Goal: Task Accomplishment & Management: Use online tool/utility

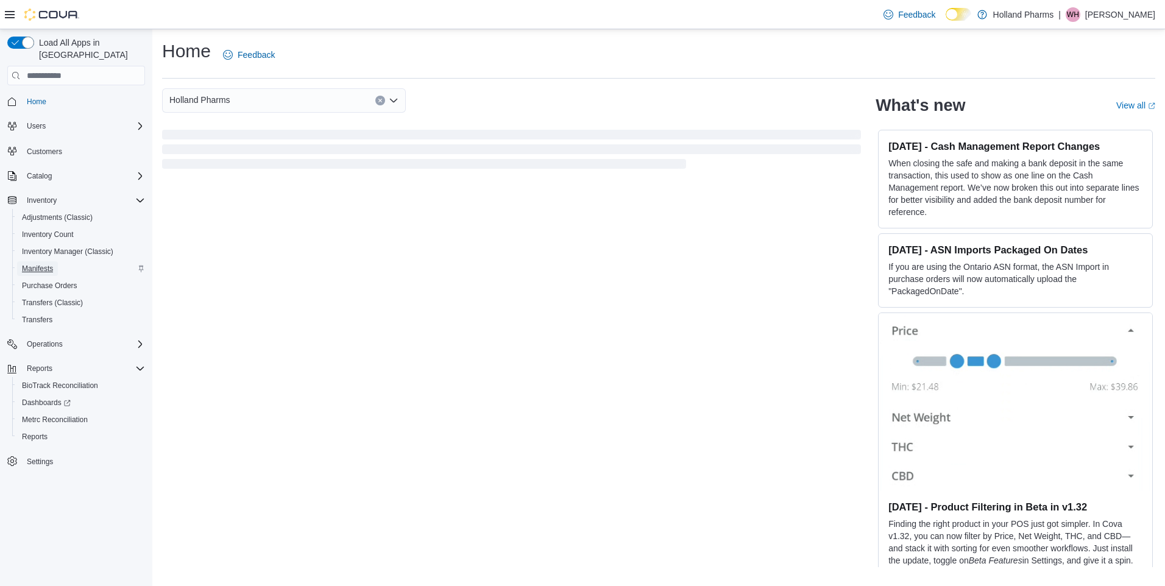
click at [43, 264] on span "Manifests" at bounding box center [37, 269] width 31 height 10
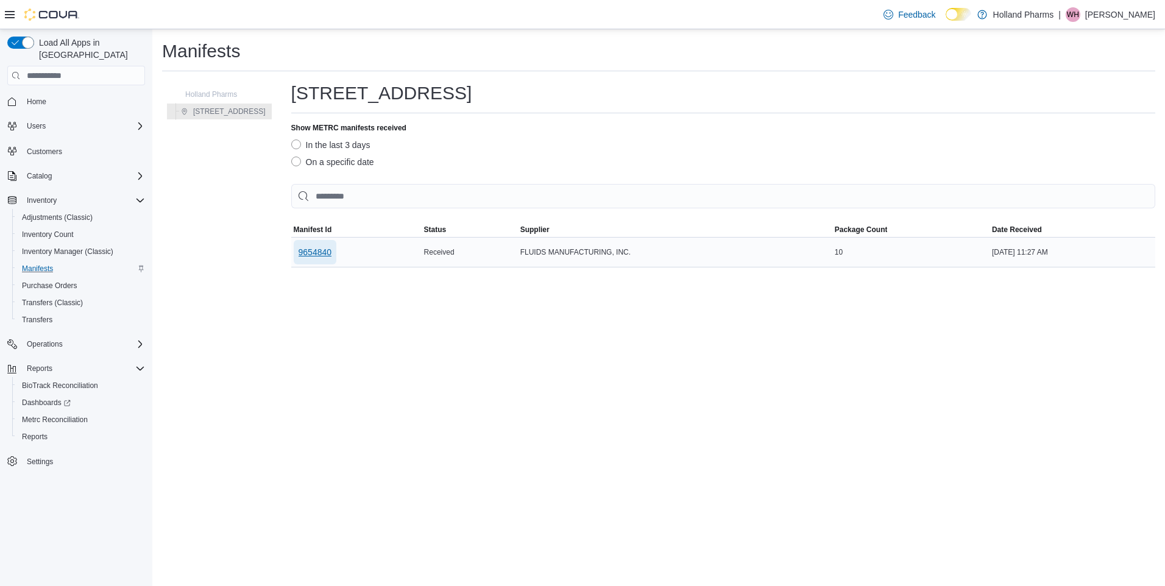
click at [311, 255] on span "9654840" at bounding box center [316, 252] width 34 height 12
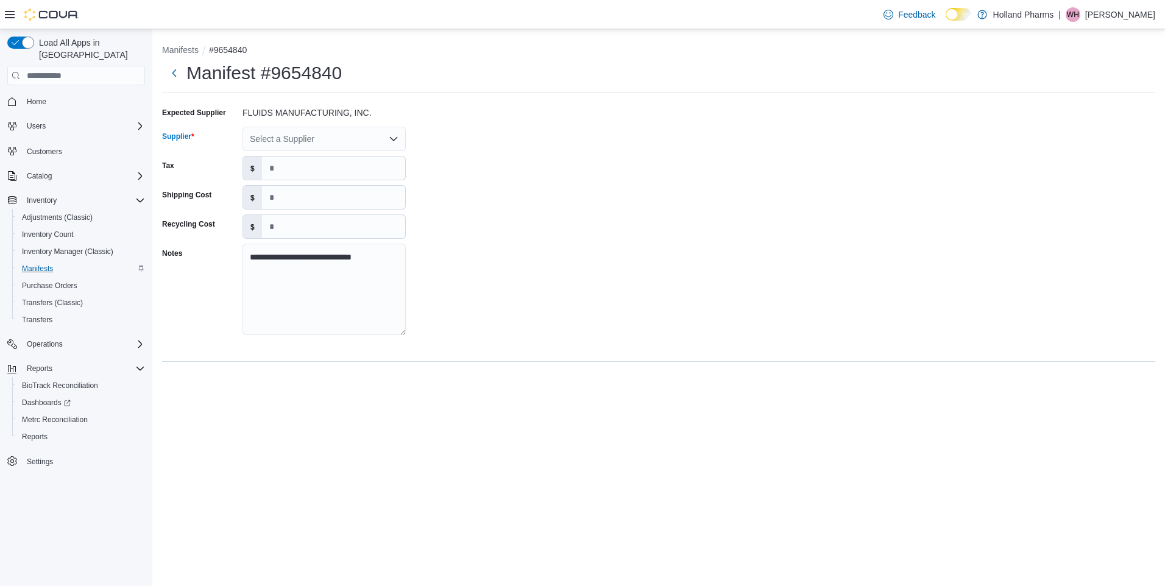
click at [394, 137] on icon "Open list of options" at bounding box center [394, 139] width 10 height 10
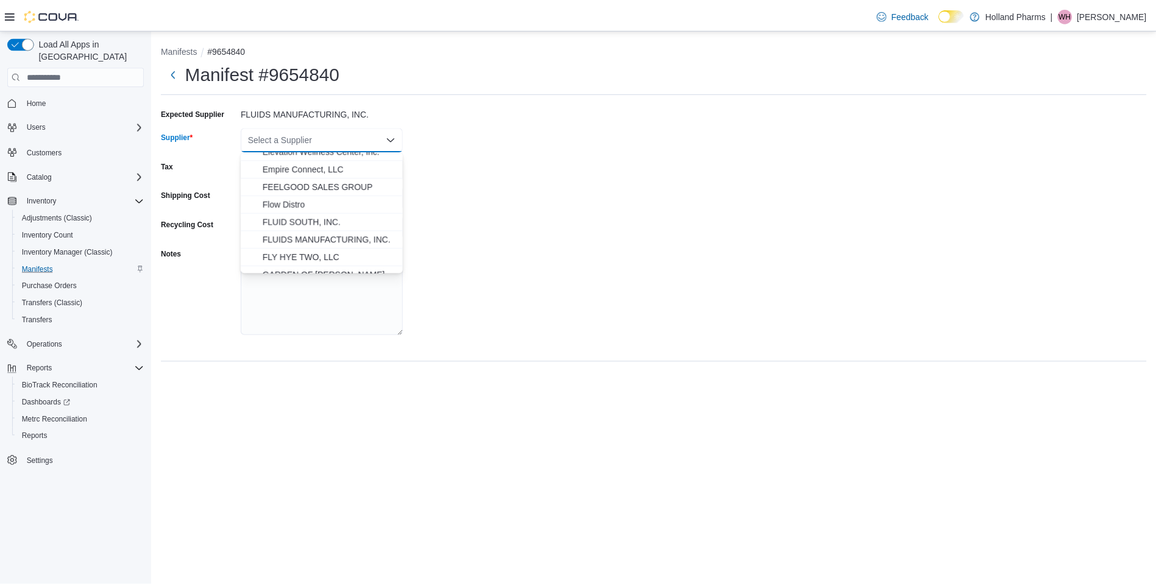
scroll to position [609, 0]
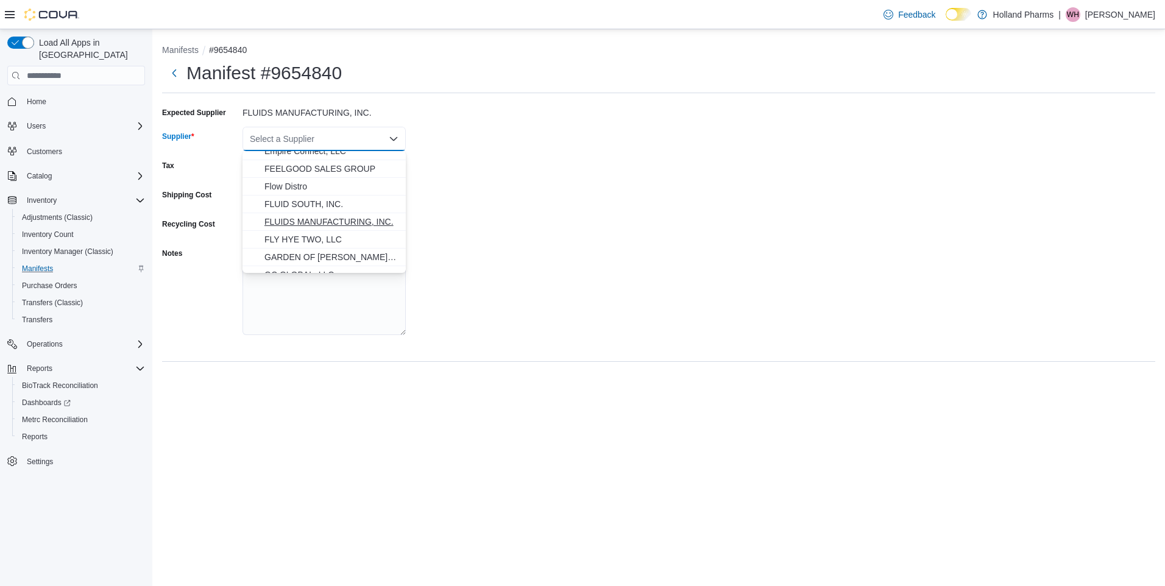
click at [345, 222] on span "FLUIDS MANUFACTURING, INC." at bounding box center [331, 222] width 134 height 12
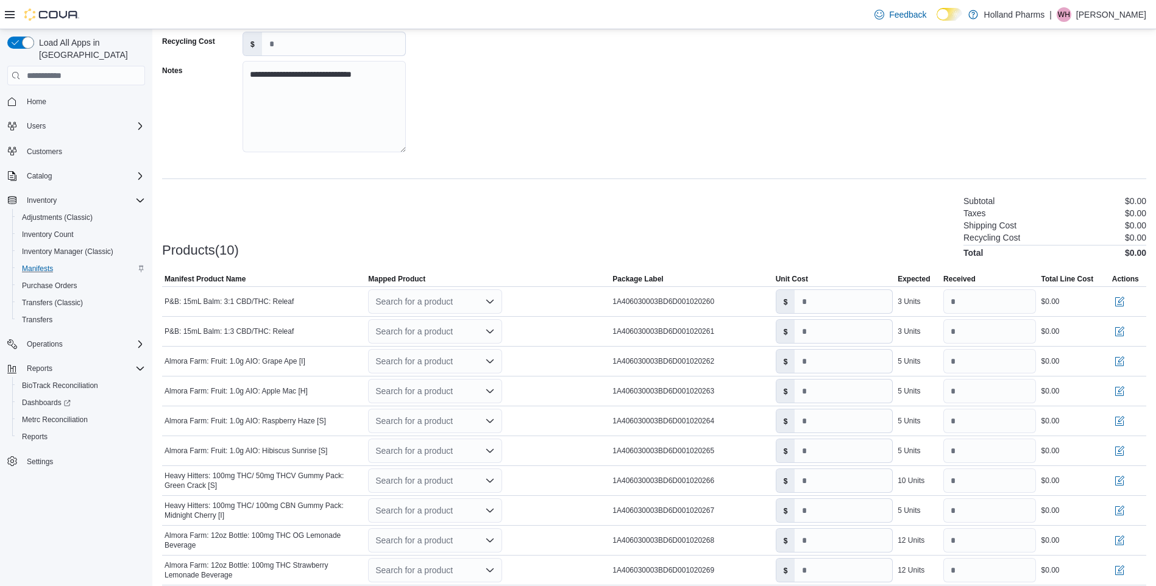
scroll to position [231, 0]
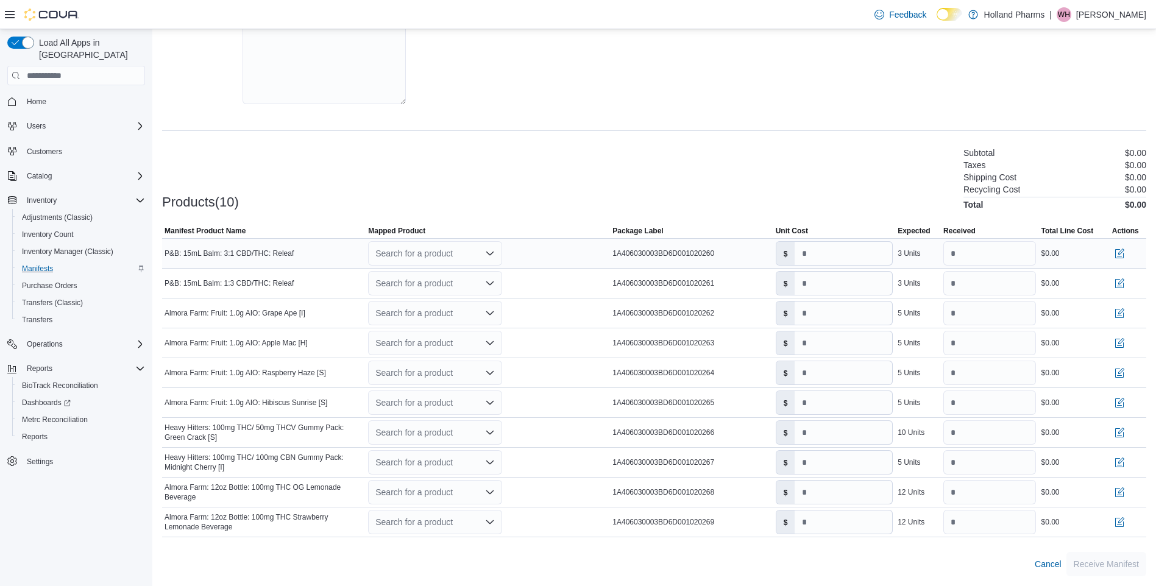
click at [491, 255] on icon "Open list of options" at bounding box center [489, 254] width 7 height 4
click at [428, 271] on div "Create a new product" at bounding box center [427, 275] width 70 height 10
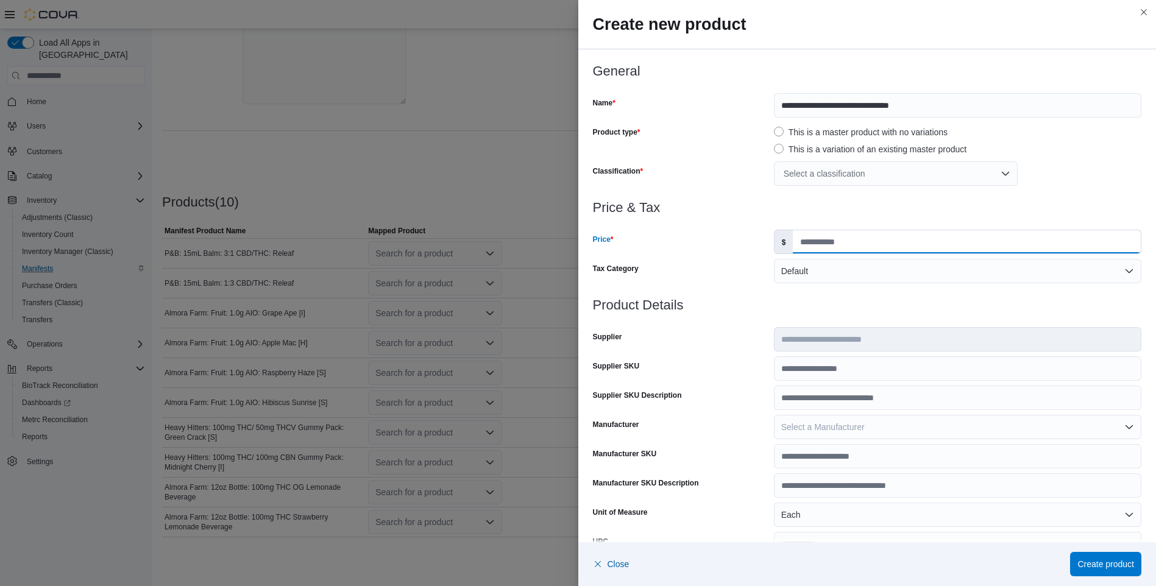
click at [807, 243] on input "Price" at bounding box center [967, 241] width 348 height 23
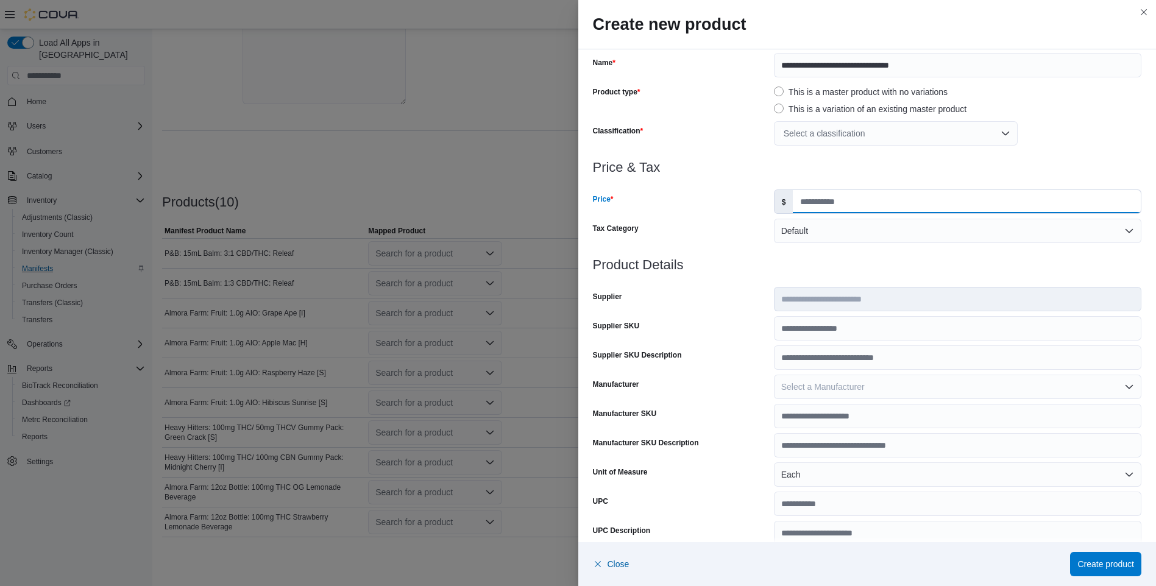
scroll to position [61, 0]
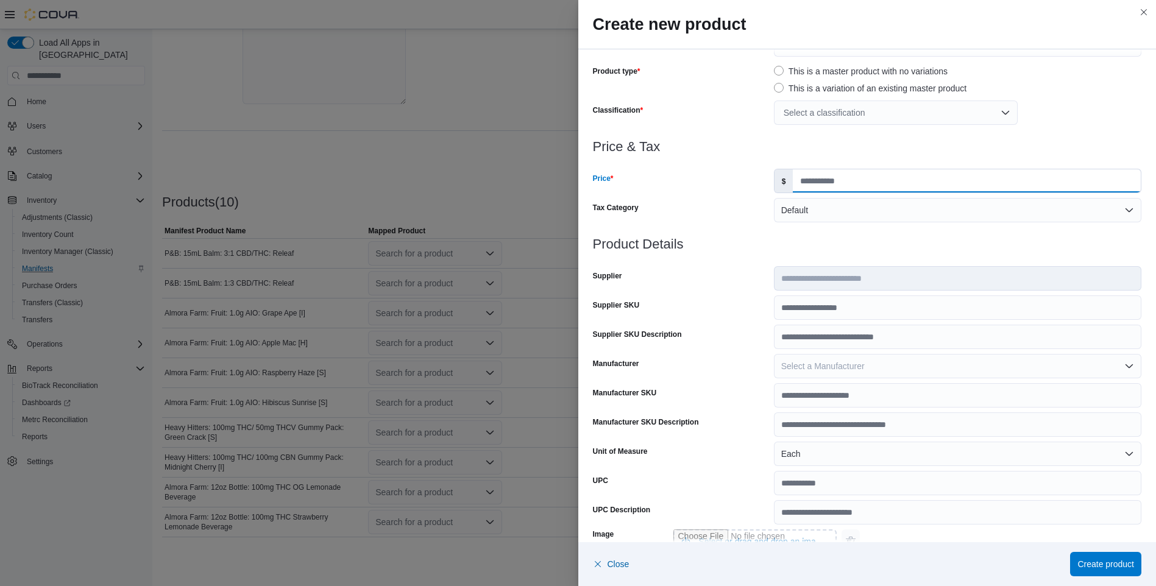
type input "*****"
click at [998, 116] on div "Select a classification" at bounding box center [896, 113] width 244 height 24
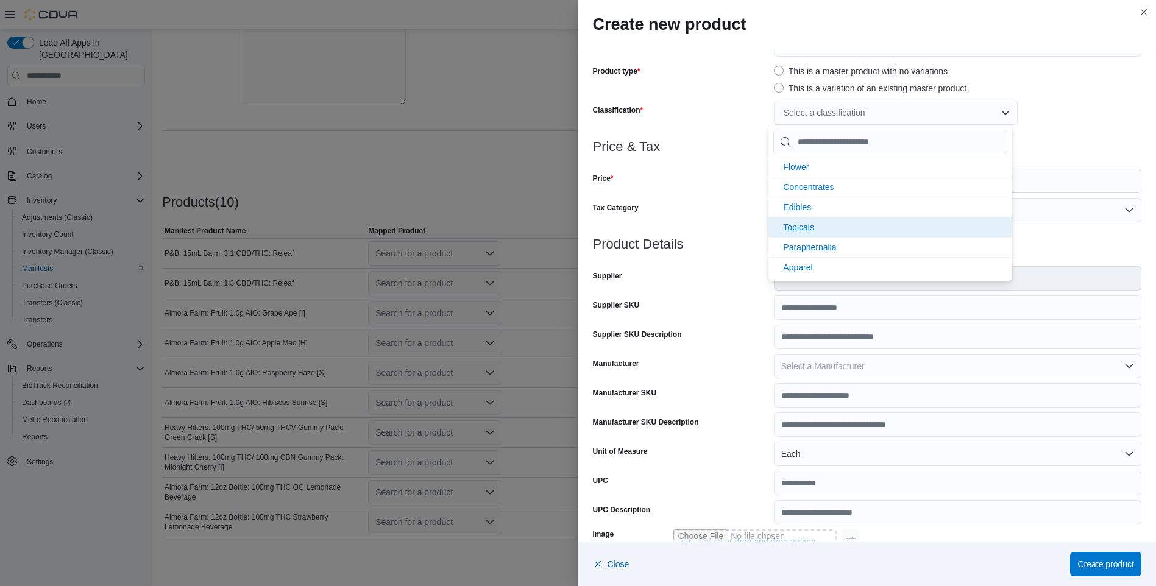
click at [904, 227] on li "Topicals" at bounding box center [890, 227] width 244 height 20
click at [1063, 134] on div at bounding box center [867, 132] width 549 height 15
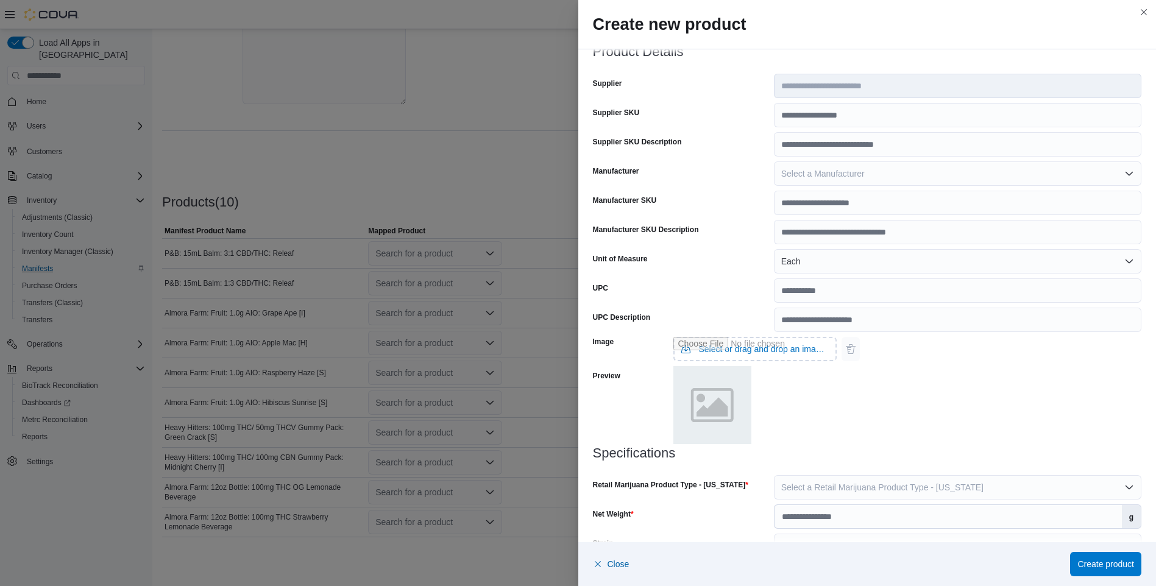
scroll to position [284, 0]
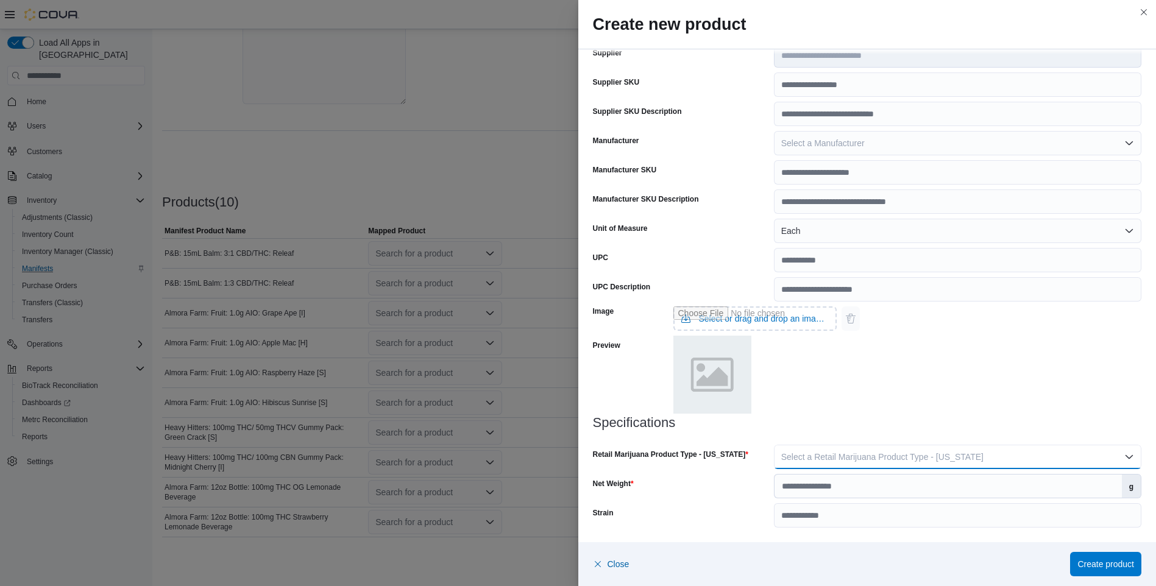
click at [1121, 458] on button "Select a Retail Marijuana Product Type - California" at bounding box center [957, 457] width 367 height 24
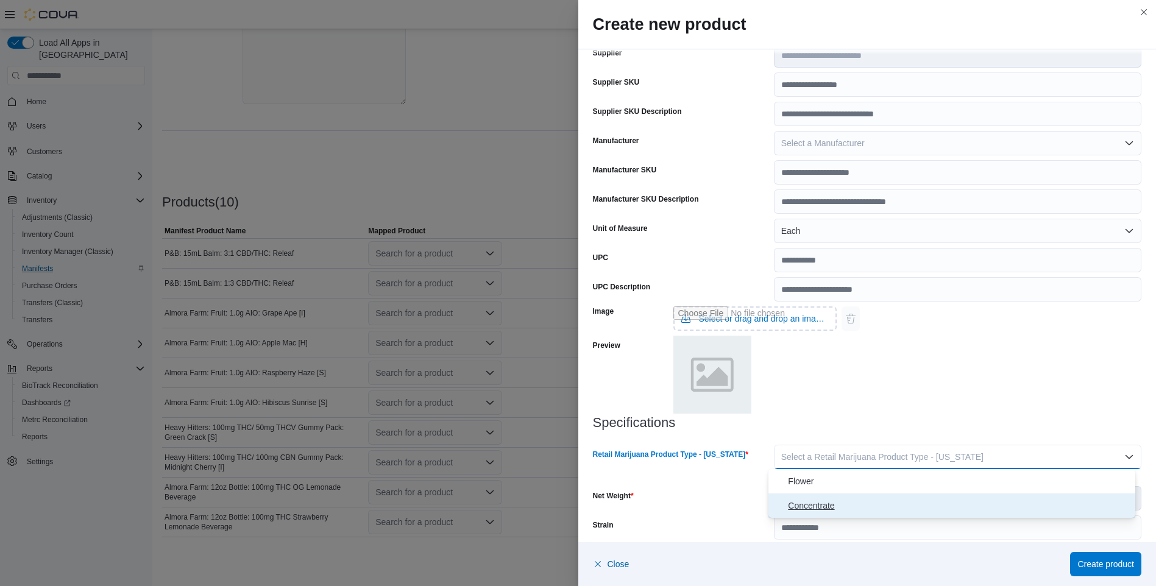
click at [918, 504] on span "Concentrate" at bounding box center [959, 505] width 342 height 15
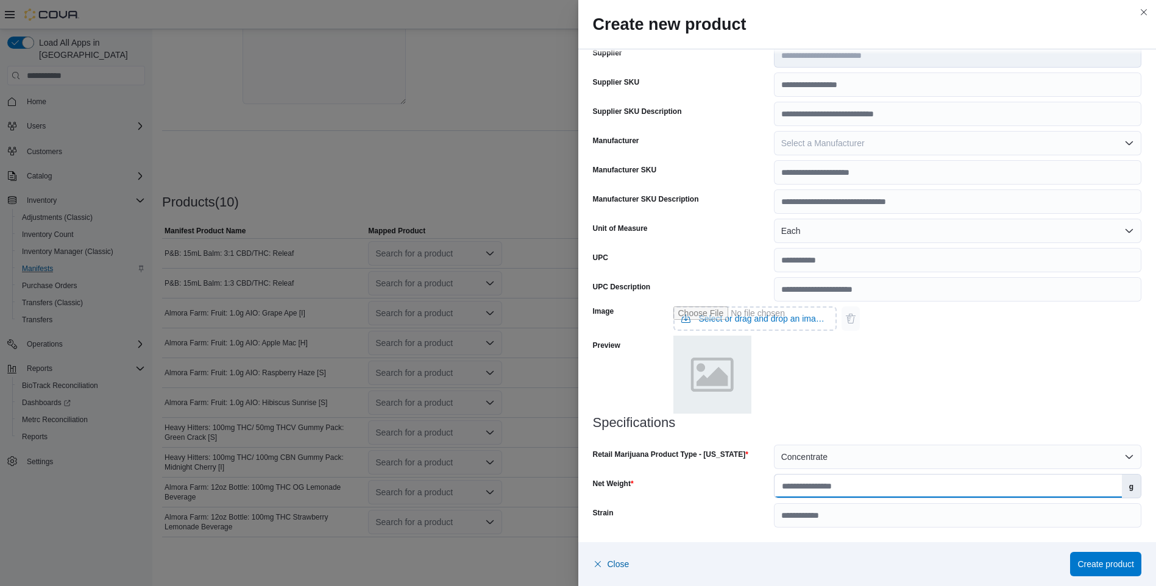
click at [822, 495] on input "Net Weight" at bounding box center [948, 486] width 347 height 23
click at [1125, 489] on label "g" at bounding box center [1131, 486] width 19 height 23
click at [1122, 489] on input "Net Weight" at bounding box center [948, 486] width 347 height 23
click at [1126, 488] on label "g" at bounding box center [1131, 486] width 19 height 23
click at [1122, 488] on input "Net Weight" at bounding box center [948, 486] width 347 height 23
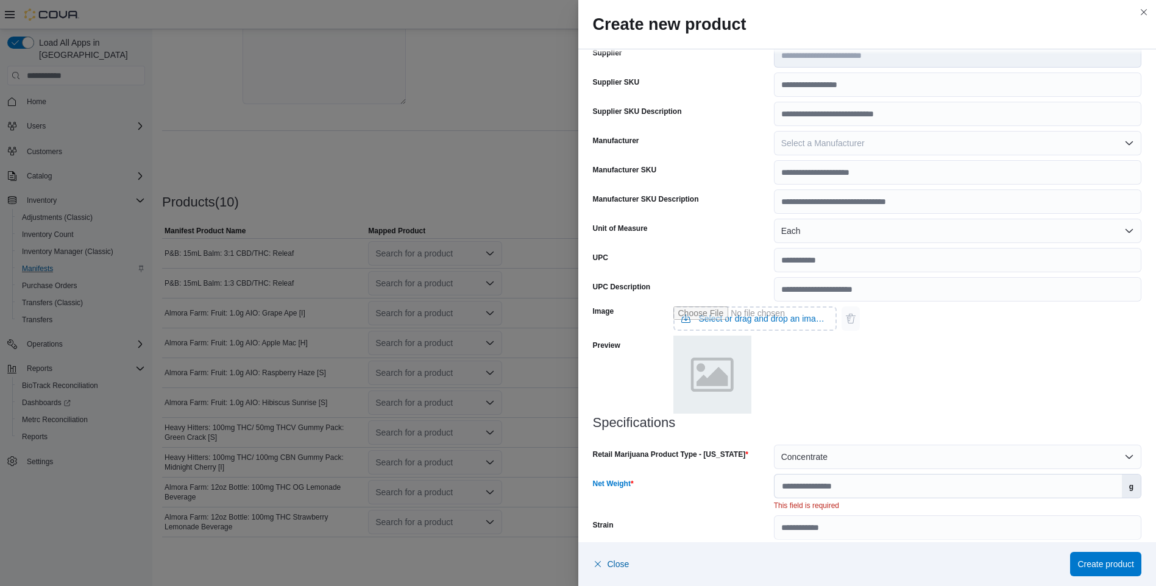
click at [1126, 488] on label "g" at bounding box center [1131, 486] width 19 height 23
click at [1122, 488] on input "Net Weight" at bounding box center [948, 486] width 347 height 23
click at [1126, 489] on label "g" at bounding box center [1131, 486] width 19 height 23
click at [1122, 489] on input "Net Weight" at bounding box center [948, 486] width 347 height 23
drag, startPoint x: 1043, startPoint y: 490, endPoint x: 1005, endPoint y: 488, distance: 37.2
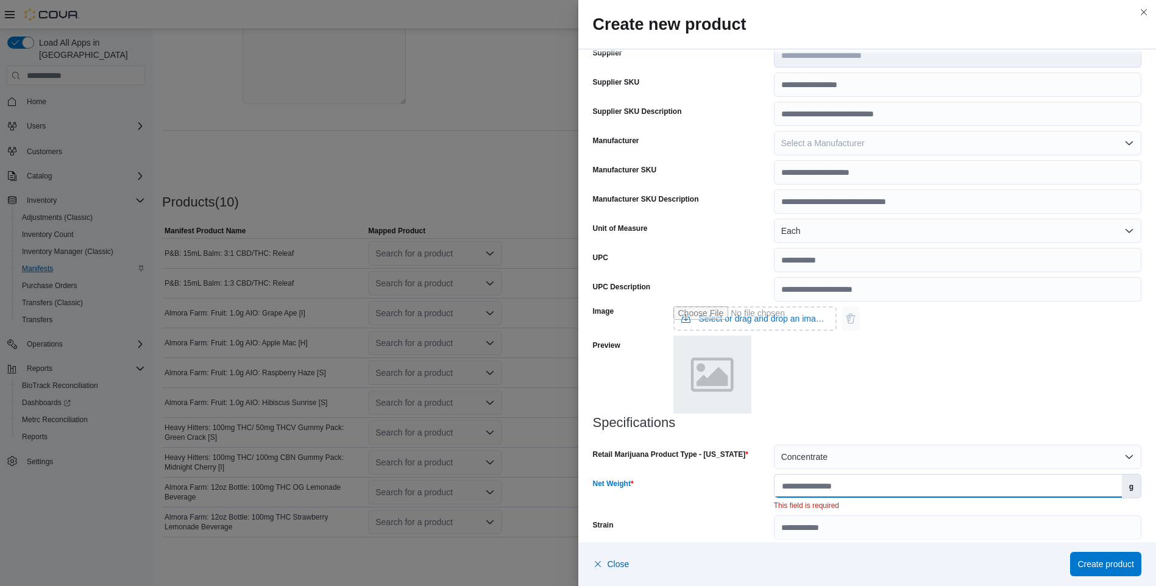
click at [1034, 490] on input "Net Weight" at bounding box center [948, 486] width 347 height 23
type input "*"
click at [1102, 561] on span "Create product" at bounding box center [1105, 564] width 57 height 12
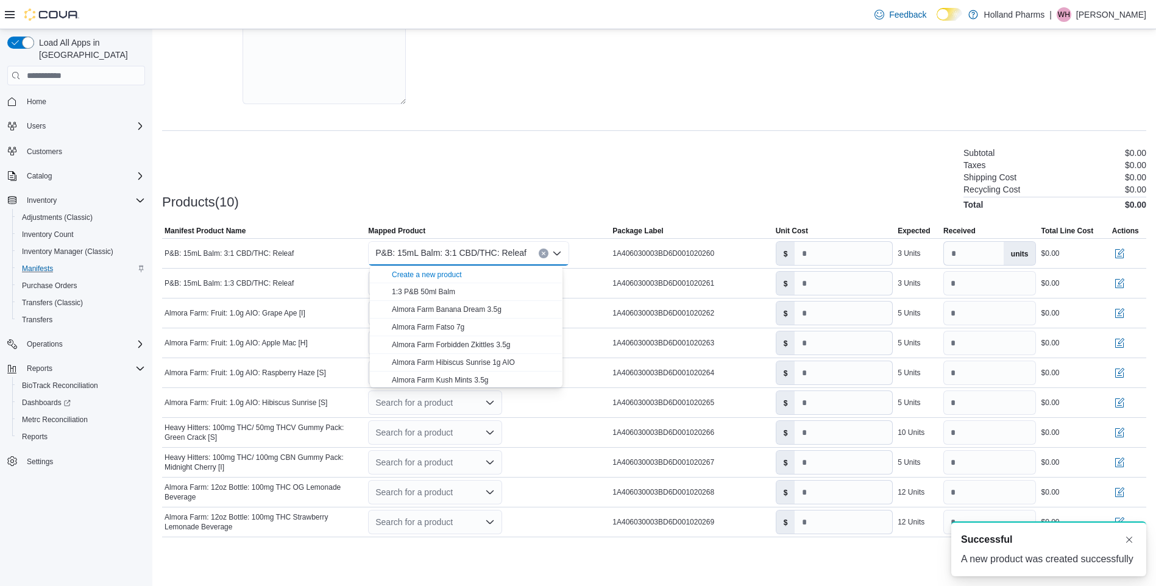
scroll to position [0, 0]
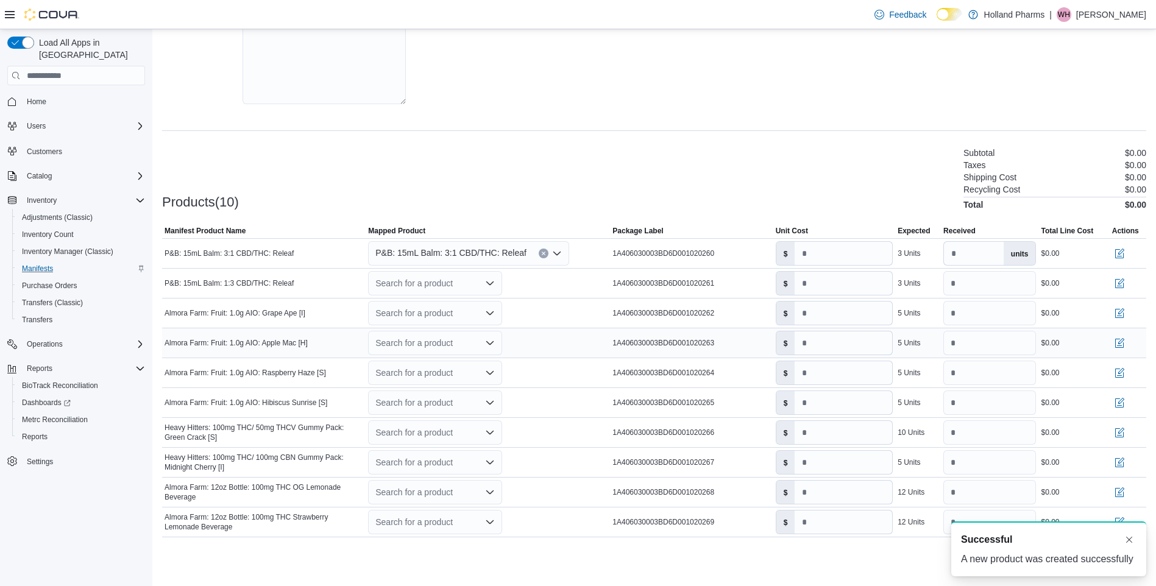
click at [587, 336] on div "Search for a product" at bounding box center [488, 342] width 244 height 29
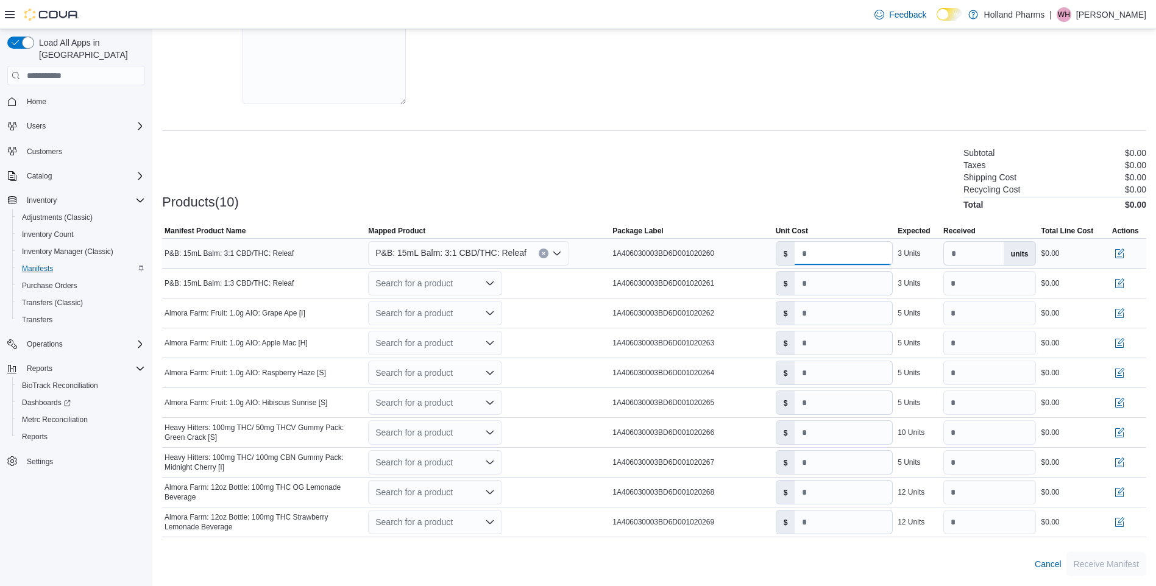
click at [813, 251] on input "number" at bounding box center [844, 253] width 98 height 23
type input "*****"
click at [492, 288] on icon "Open list of options" at bounding box center [490, 283] width 10 height 10
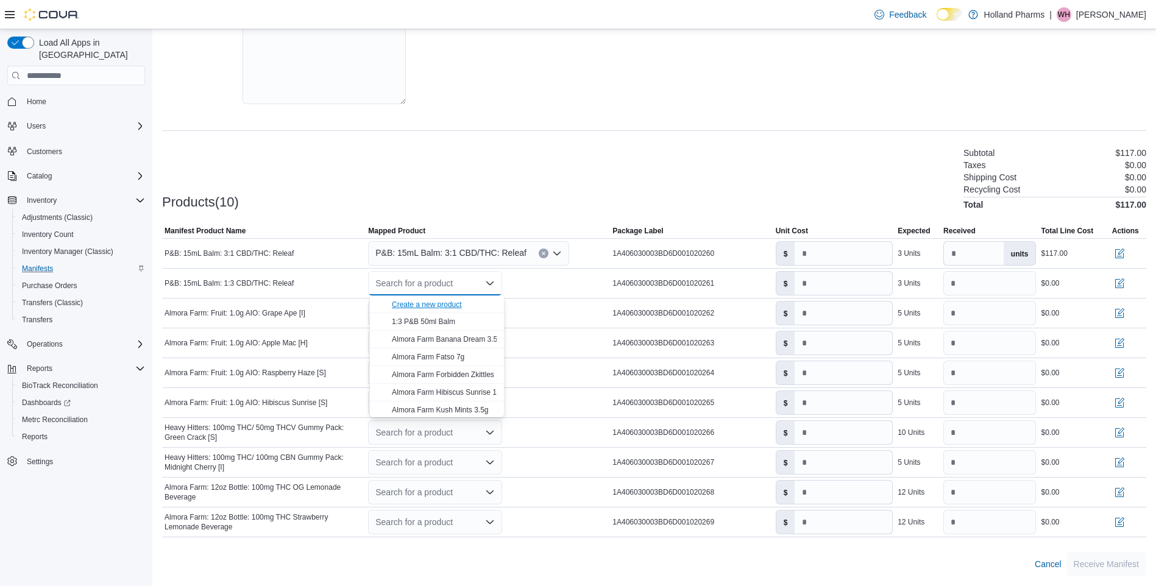
click at [447, 303] on div "Create a new product" at bounding box center [427, 305] width 70 height 10
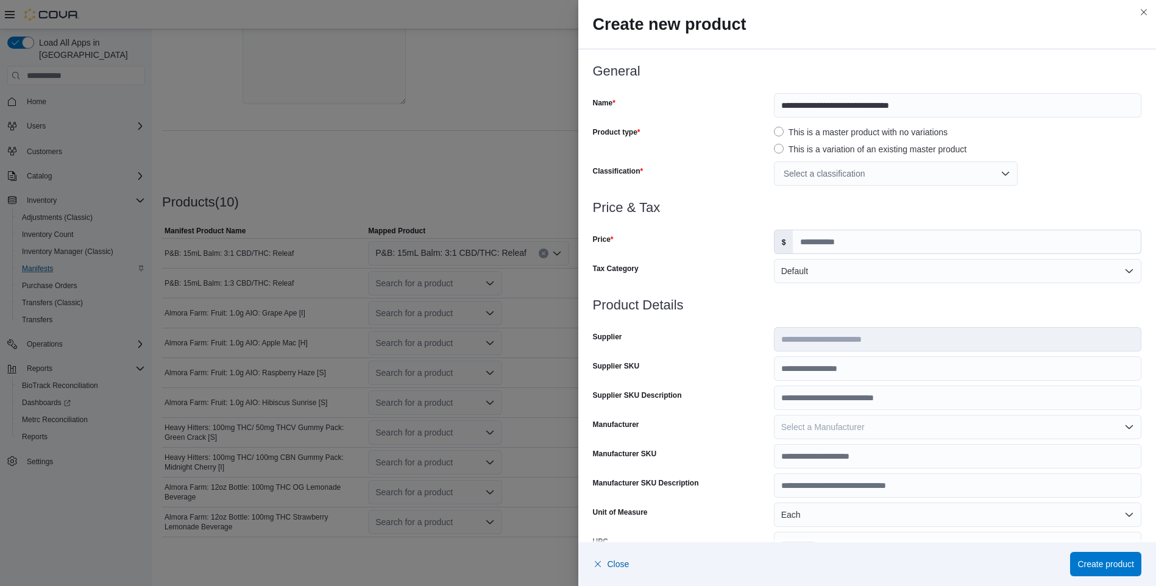
click at [1001, 177] on div "Select a classification" at bounding box center [896, 173] width 244 height 24
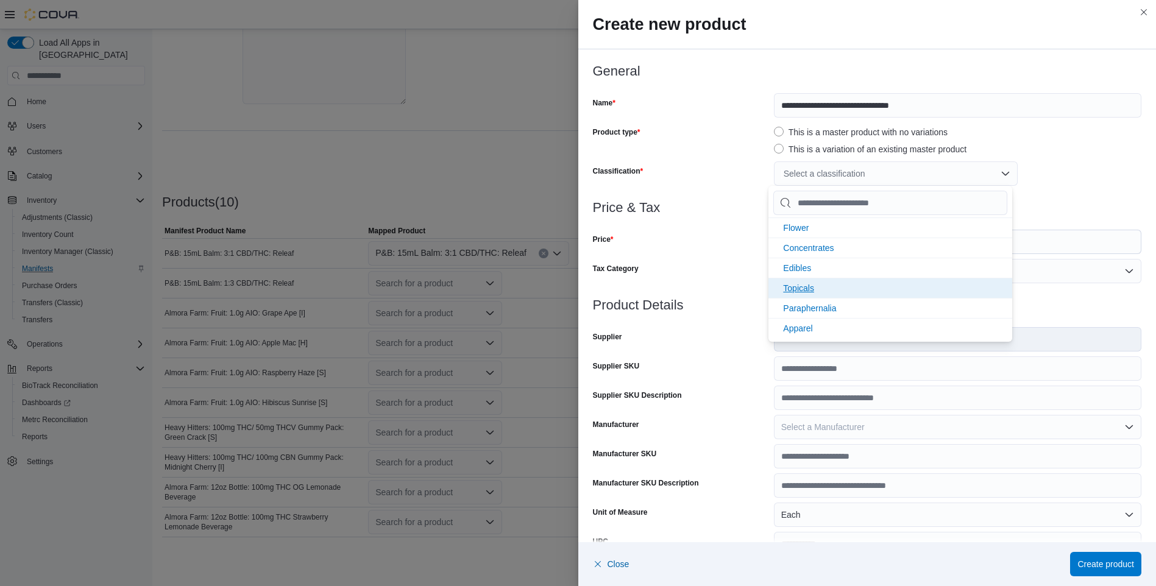
click at [856, 282] on li "Topicals" at bounding box center [890, 288] width 244 height 20
click at [1091, 163] on div "Topicals" at bounding box center [957, 173] width 367 height 24
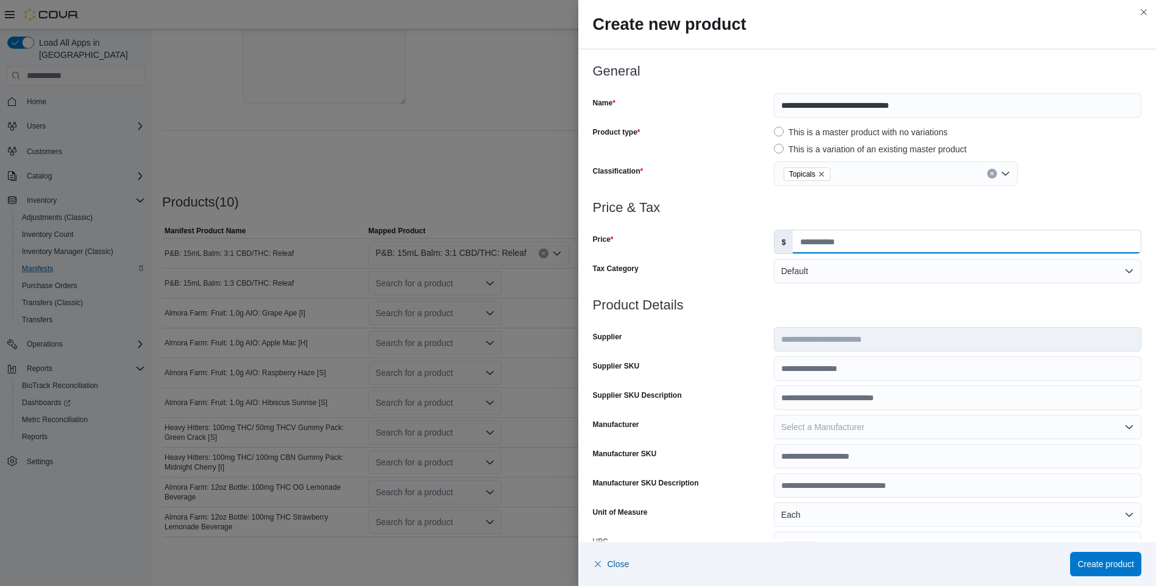
click at [826, 243] on input "Price" at bounding box center [967, 241] width 348 height 23
click at [784, 282] on button "Default" at bounding box center [957, 271] width 367 height 24
click at [831, 244] on input "****" at bounding box center [967, 241] width 348 height 23
type input "*"
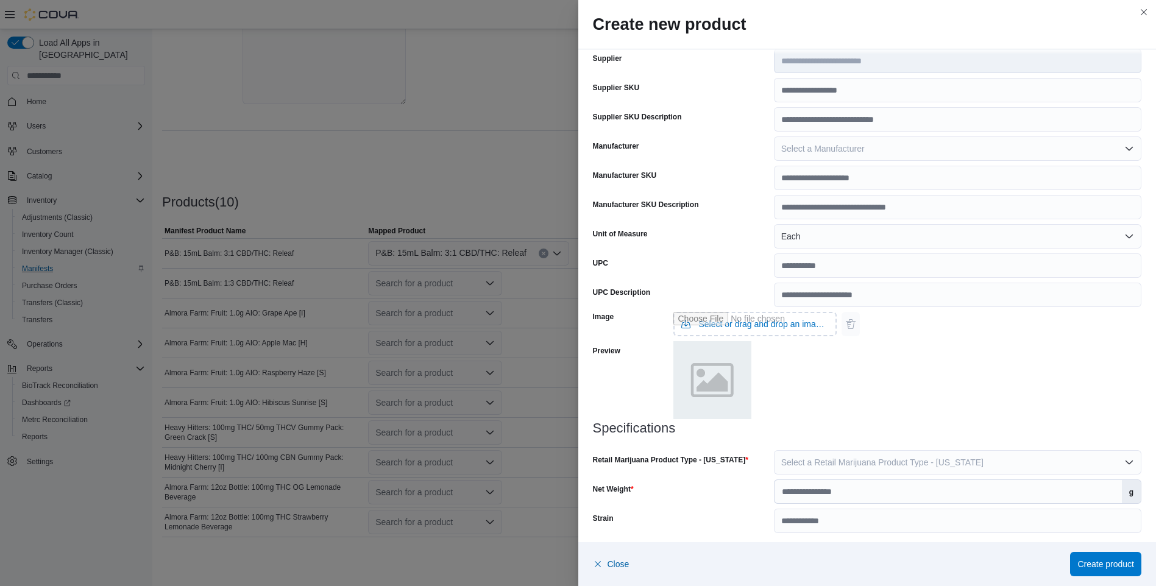
scroll to position [284, 0]
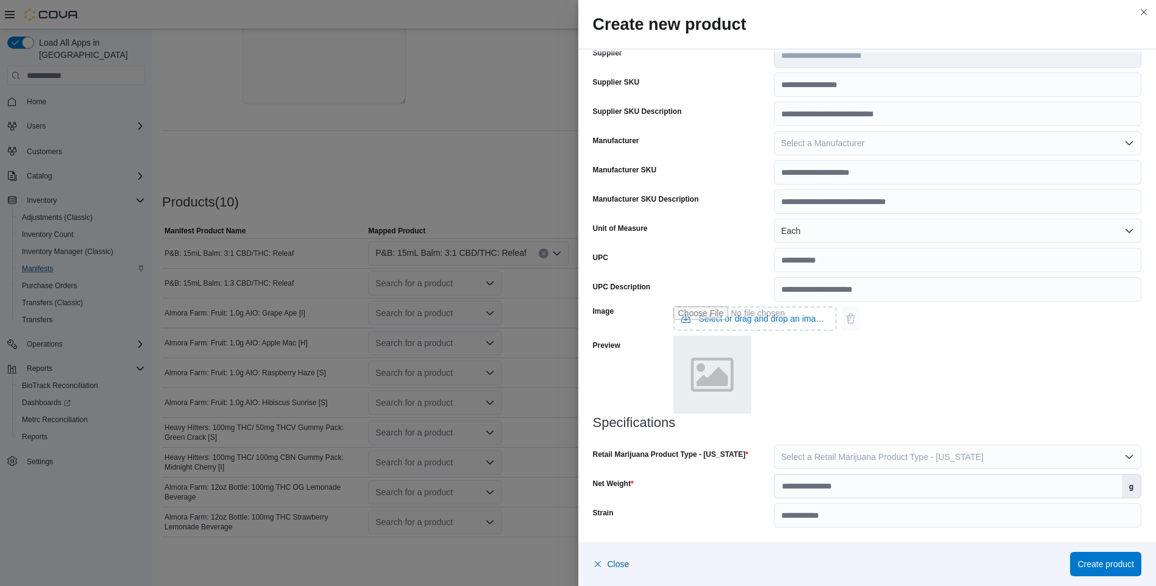
type input "*****"
click at [1124, 456] on button "Select a Retail Marijuana Product Type - California" at bounding box center [957, 457] width 367 height 24
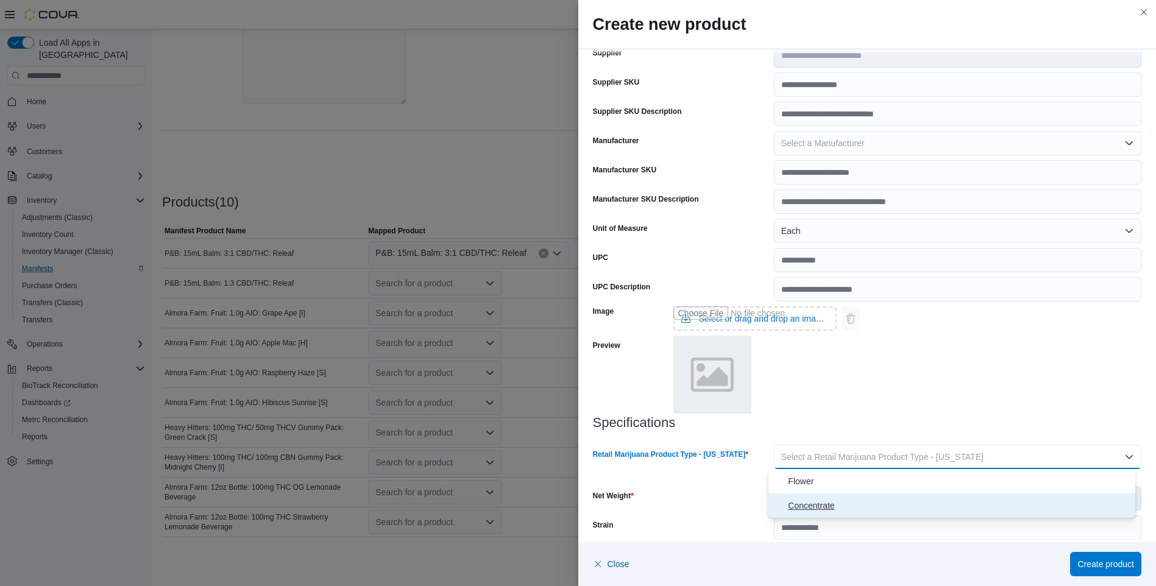
click at [807, 509] on span "Concentrate" at bounding box center [959, 505] width 342 height 15
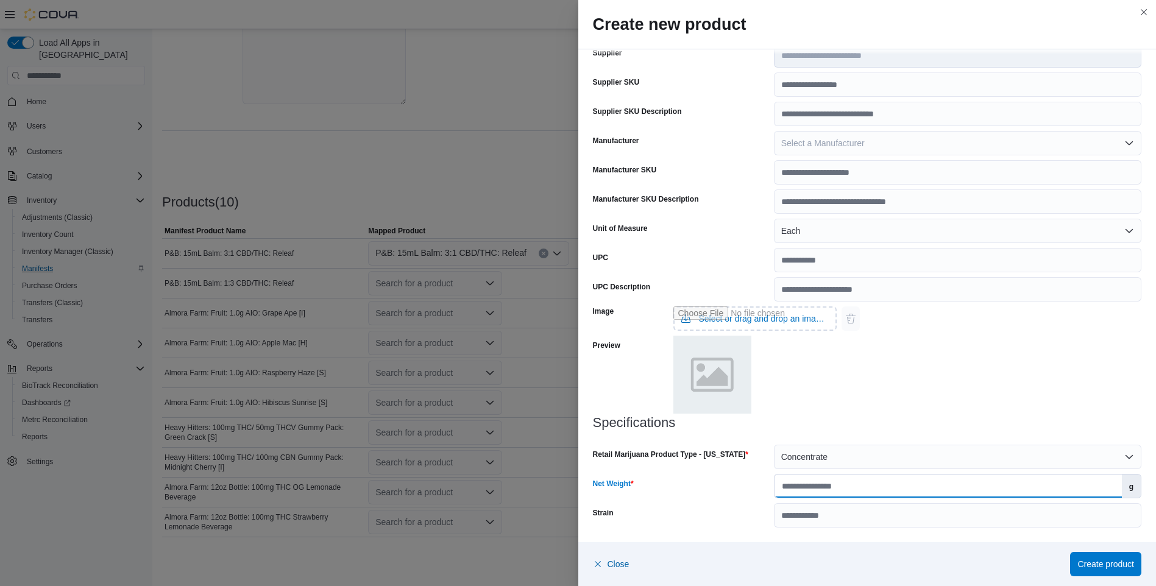
click at [804, 488] on input "Net Weight" at bounding box center [948, 486] width 347 height 23
type input "*"
click at [1082, 564] on span "Create product" at bounding box center [1105, 564] width 57 height 12
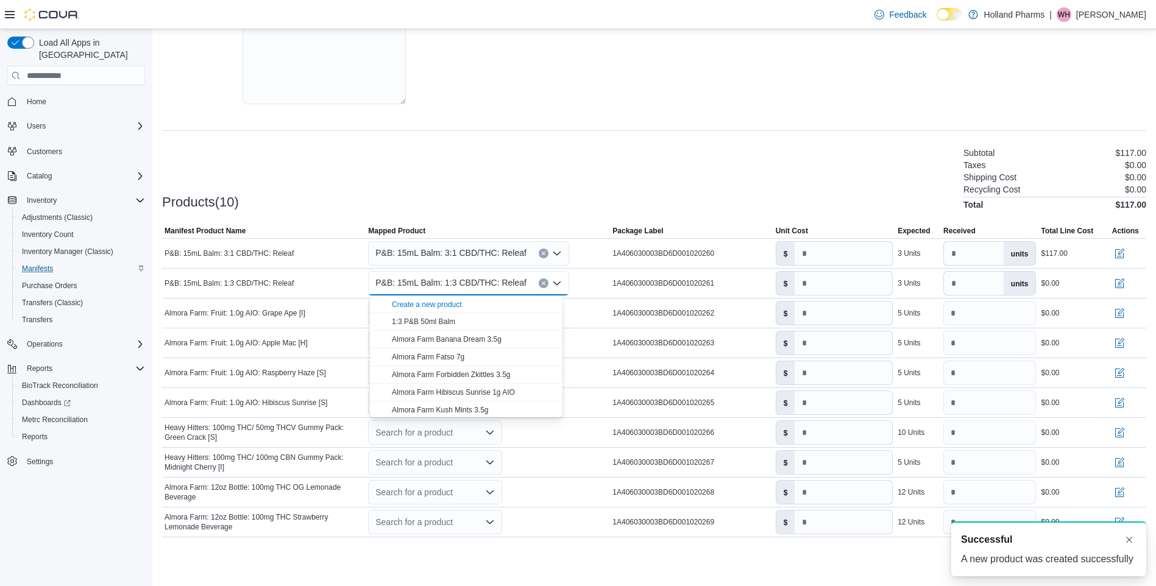
scroll to position [0, 0]
click at [586, 345] on div "Search for a product" at bounding box center [488, 342] width 244 height 29
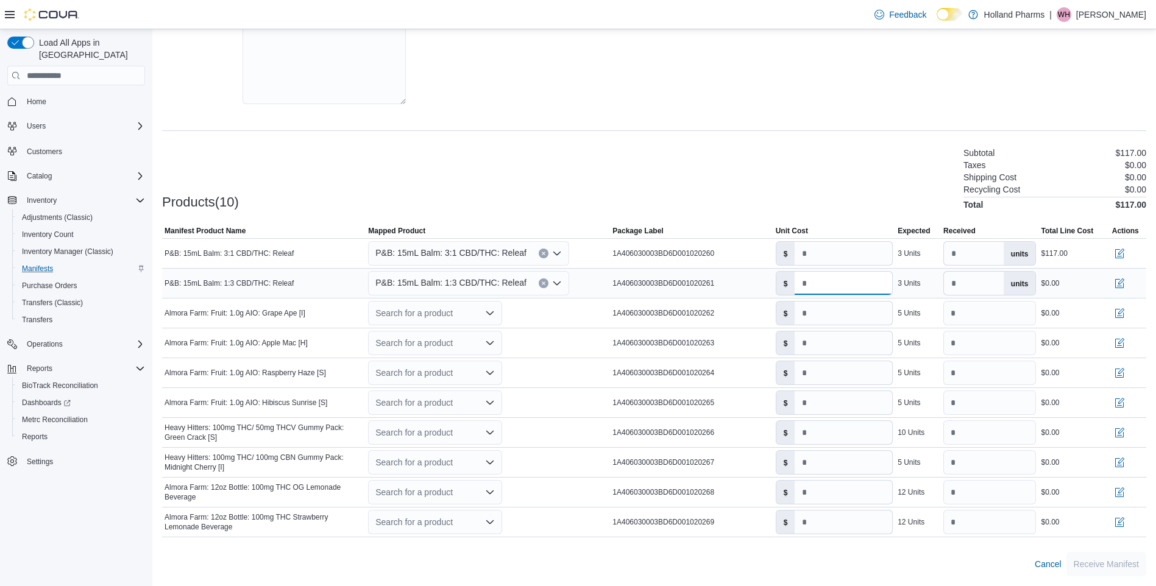
click at [811, 283] on input "number" at bounding box center [844, 283] width 98 height 23
type input "*****"
click at [494, 316] on icon "Open list of options" at bounding box center [490, 313] width 10 height 10
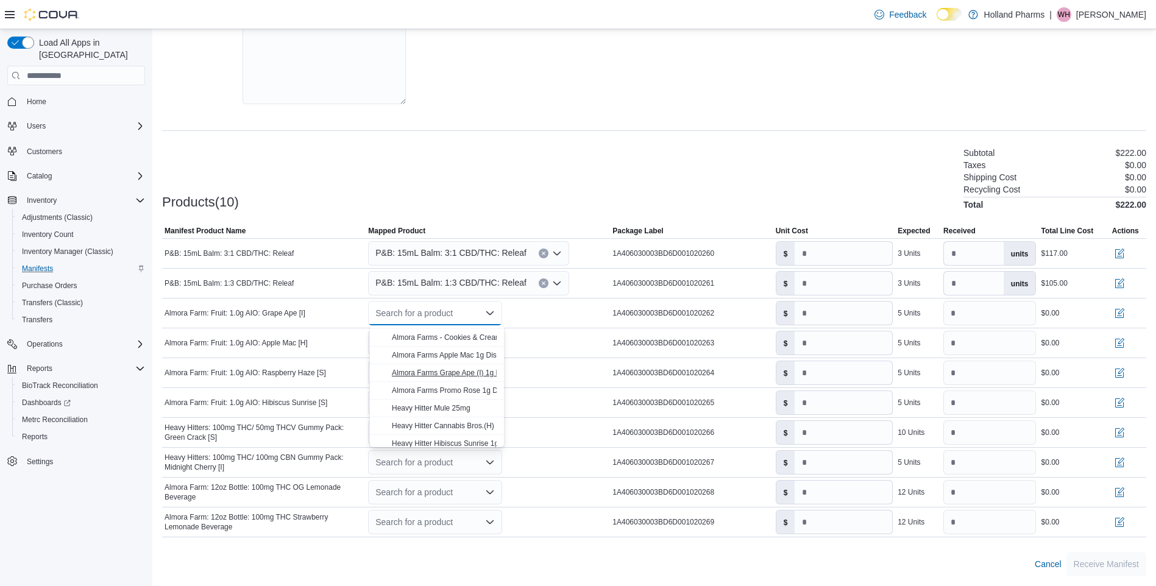
click at [475, 372] on span "Almora Farms Grape Ape (I) 1g Disposable" at bounding box center [462, 373] width 140 height 9
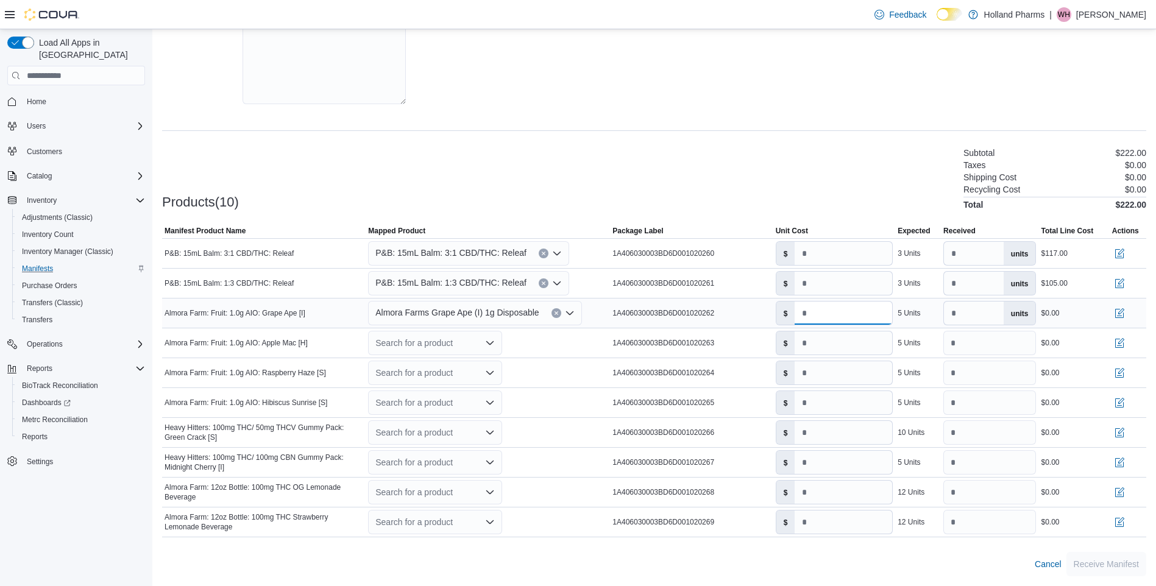
click at [810, 314] on input "*" at bounding box center [844, 313] width 98 height 23
click at [807, 314] on input "*" at bounding box center [844, 313] width 98 height 23
type input "*****"
click at [495, 344] on icon "Open list of options" at bounding box center [490, 343] width 10 height 10
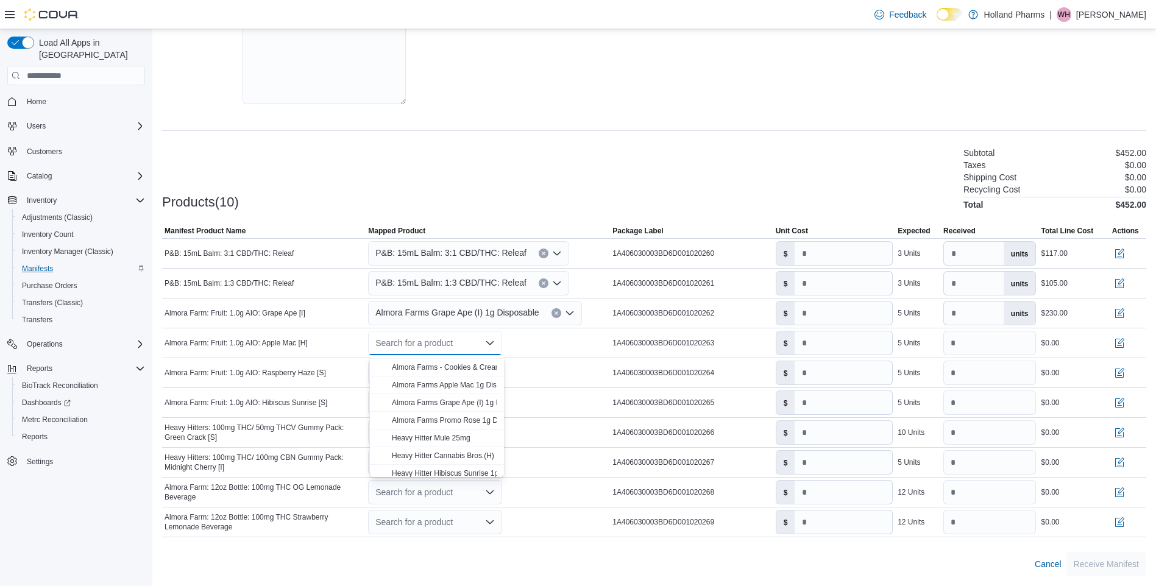
scroll to position [249, 0]
click at [450, 379] on span "Almora Farms Apple Mac 1g Disposable" at bounding box center [457, 379] width 130 height 9
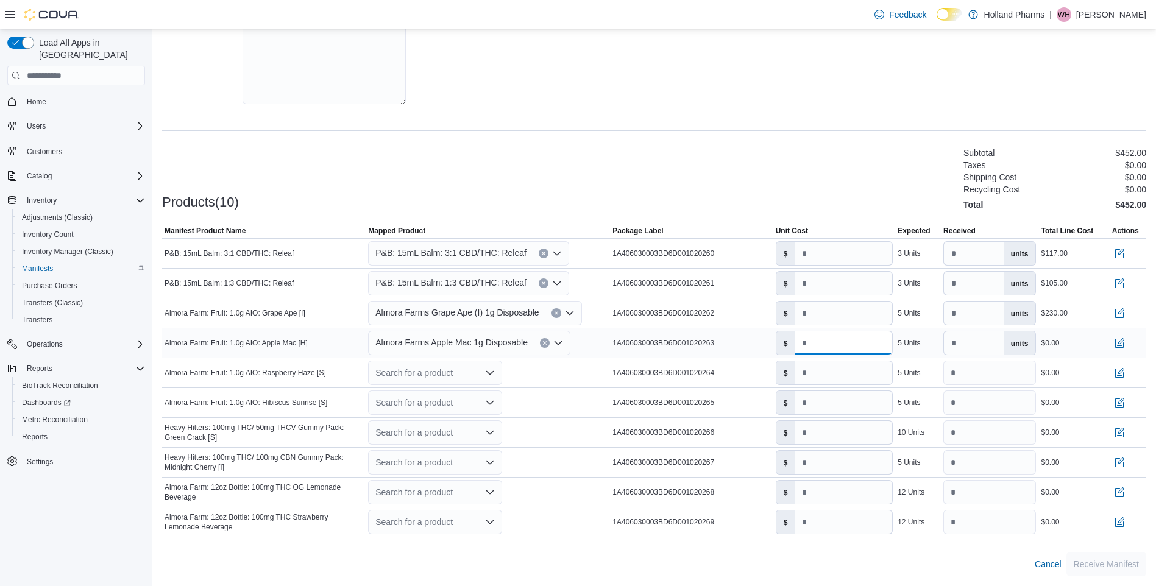
click at [810, 349] on input "*" at bounding box center [844, 343] width 98 height 23
click at [806, 346] on input "******" at bounding box center [844, 343] width 98 height 23
click at [812, 346] on input "******" at bounding box center [844, 343] width 98 height 23
type input "*****"
click at [492, 376] on icon "Open list of options" at bounding box center [490, 373] width 10 height 10
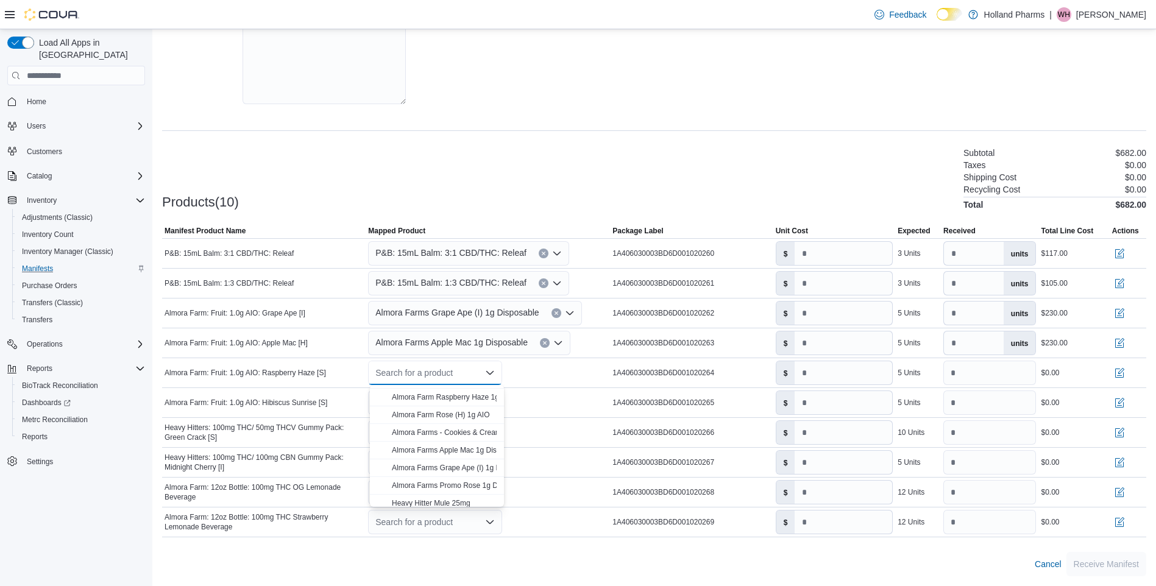
scroll to position [188, 0]
click at [466, 425] on button "Almora Farm Raspberry Haze 1g AIO" at bounding box center [437, 418] width 134 height 18
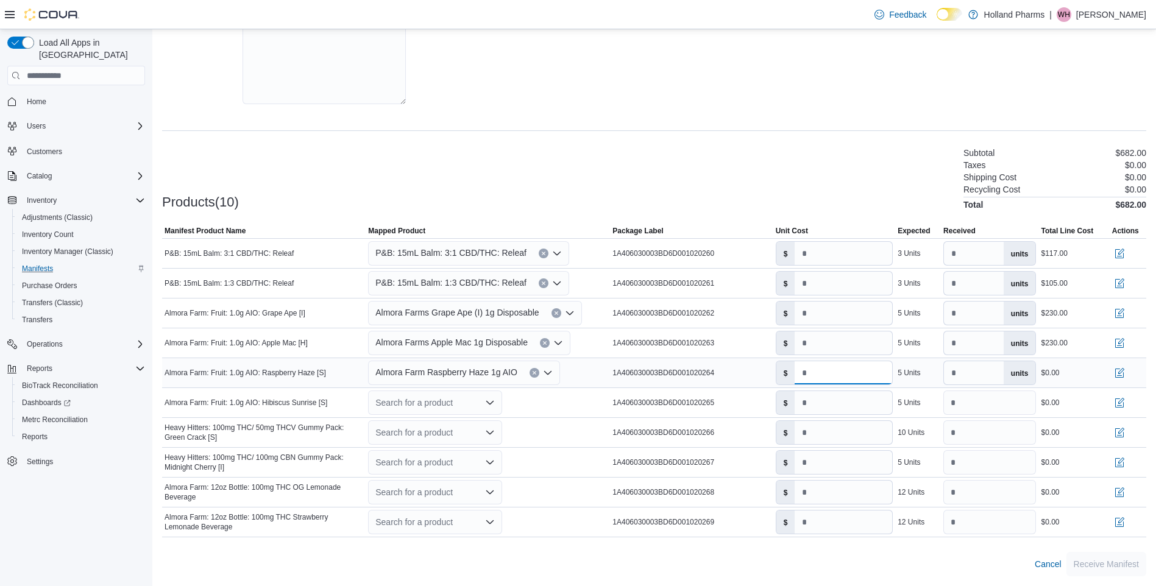
click at [806, 372] on input "*" at bounding box center [844, 372] width 98 height 23
type input "*****"
click at [492, 408] on icon "Open list of options" at bounding box center [490, 403] width 10 height 10
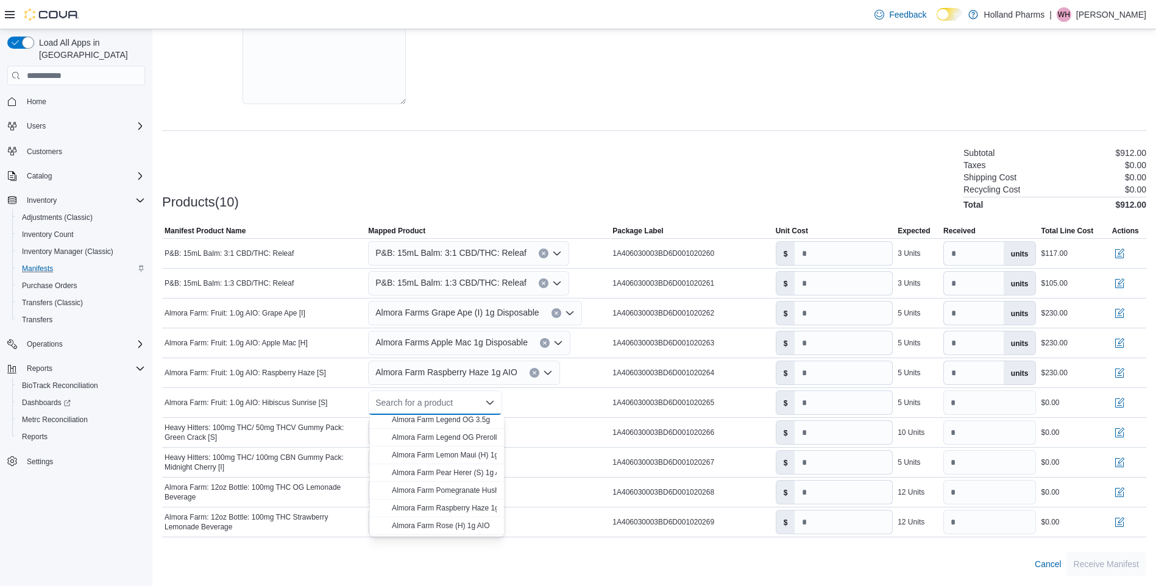
scroll to position [66, 0]
click at [457, 447] on span "Almora Farm Hibiscus Sunrise 1g AIO" at bounding box center [453, 445] width 123 height 9
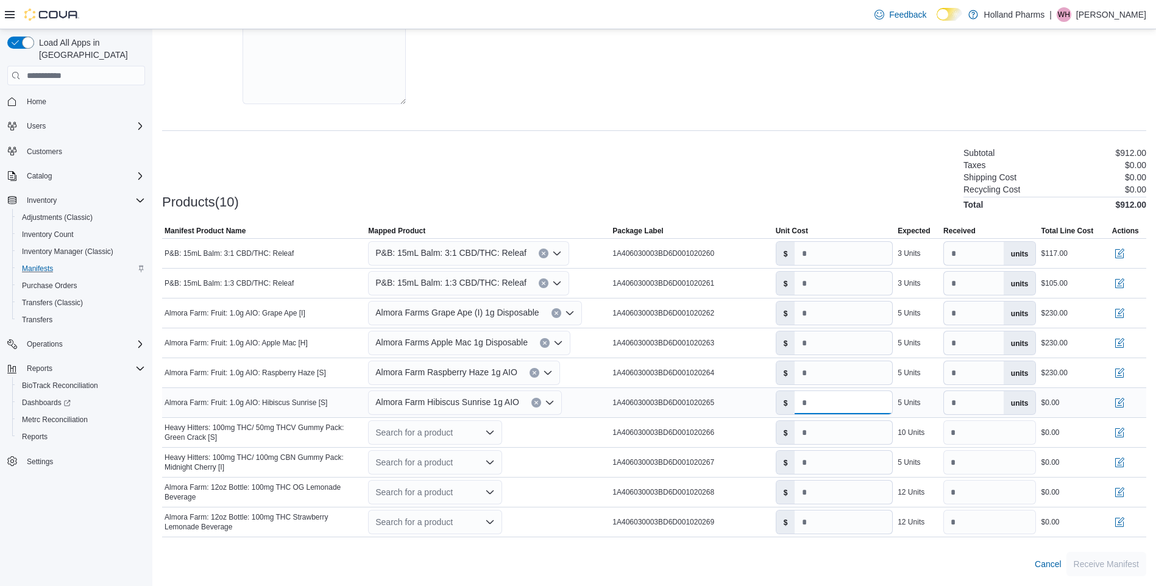
click at [807, 402] on input "*" at bounding box center [844, 402] width 98 height 23
click at [837, 403] on input "******" at bounding box center [844, 402] width 98 height 23
type input "*****"
click at [486, 430] on div "Search for a product" at bounding box center [435, 432] width 134 height 24
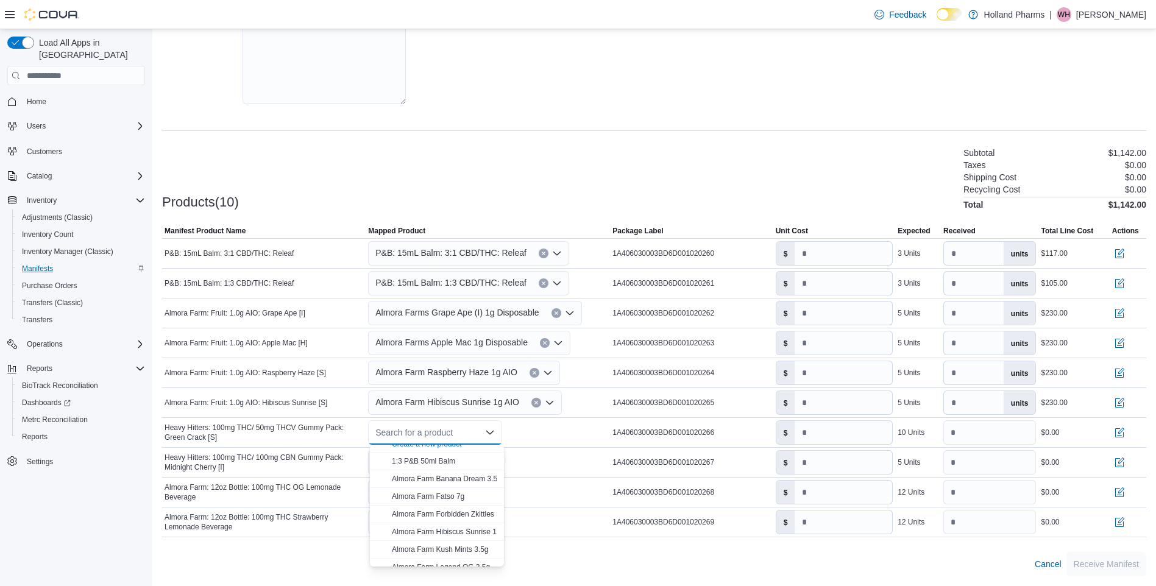
scroll to position [0, 0]
click at [440, 453] on div "Create a new product" at bounding box center [427, 454] width 70 height 10
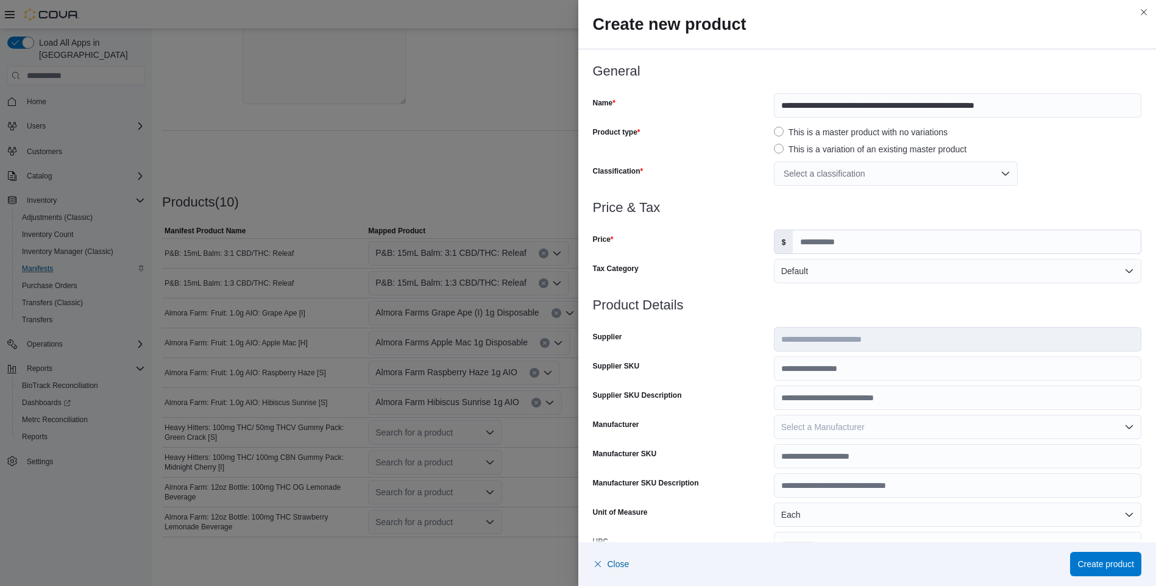
click at [999, 174] on div "Select a classification" at bounding box center [896, 173] width 244 height 24
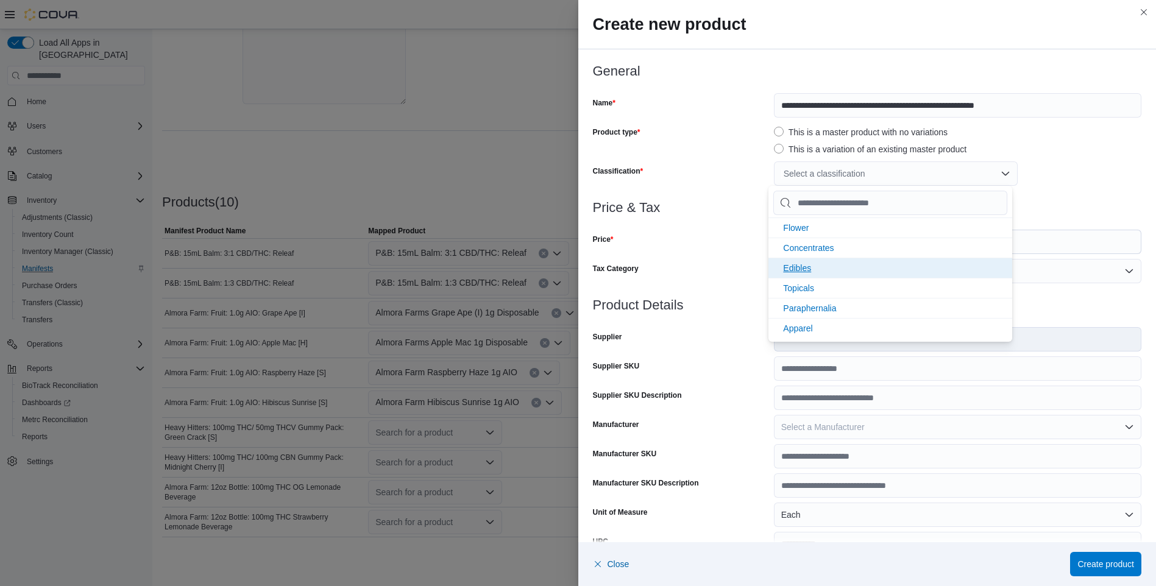
click at [849, 271] on li "Edibles" at bounding box center [890, 268] width 244 height 20
click at [1081, 207] on h3 "Price & Tax" at bounding box center [867, 207] width 549 height 15
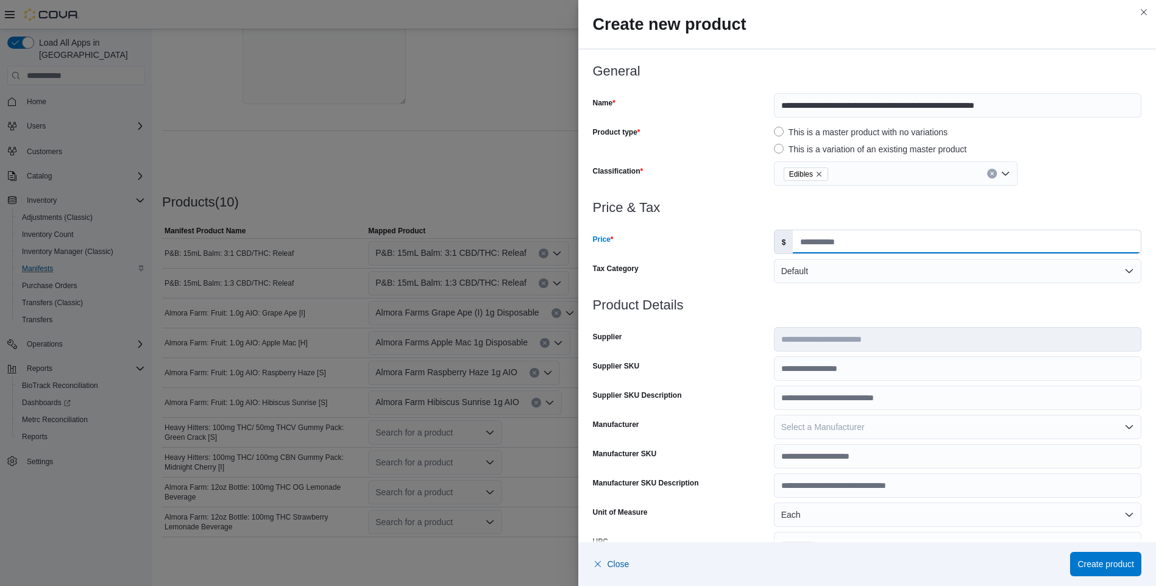
click at [827, 248] on input "Price" at bounding box center [967, 241] width 348 height 23
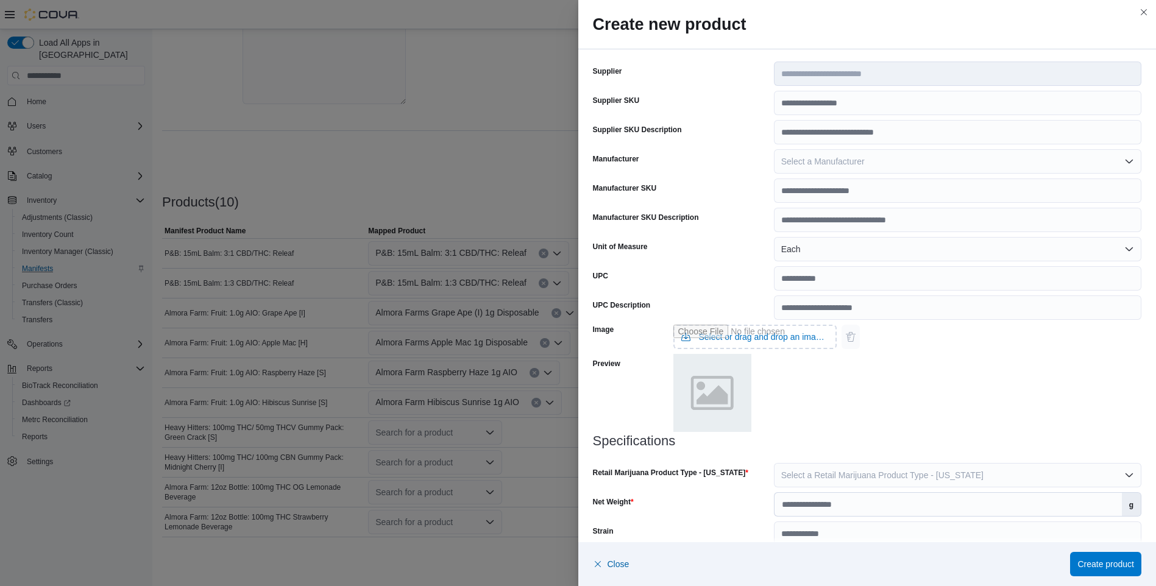
scroll to position [284, 0]
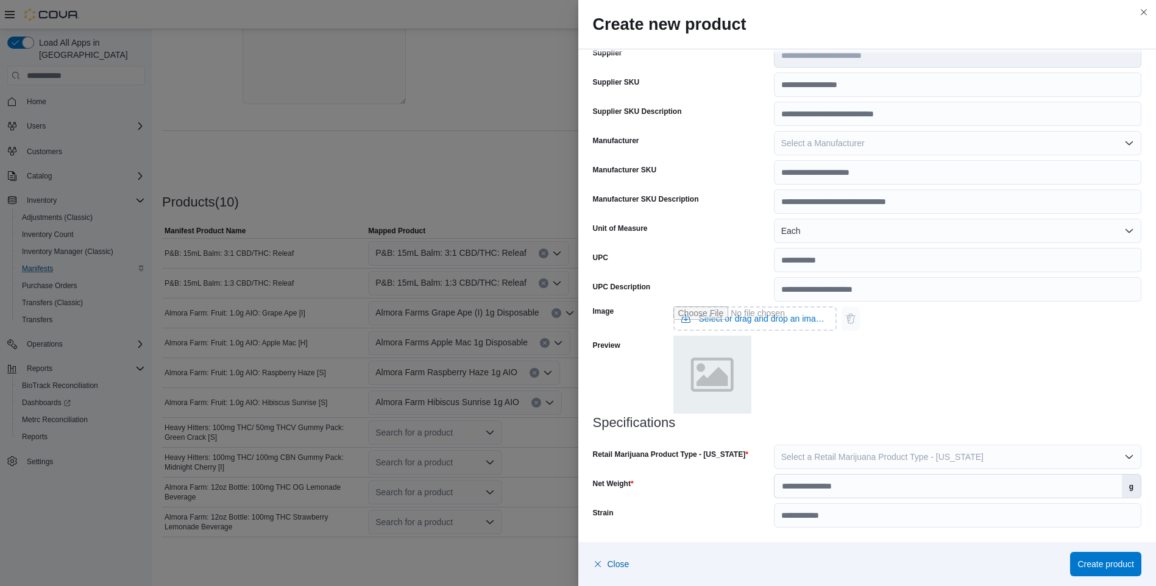
type input "*****"
click at [1121, 455] on button "Select a Retail Marijuana Product Type - California" at bounding box center [957, 457] width 367 height 24
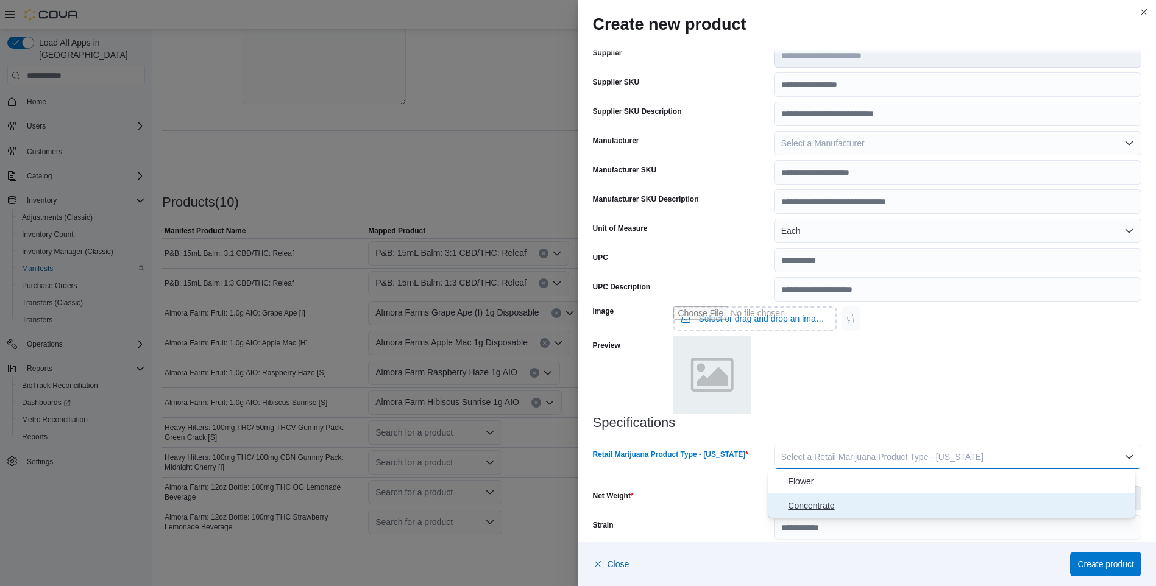
click at [982, 506] on span "Concentrate" at bounding box center [959, 505] width 342 height 15
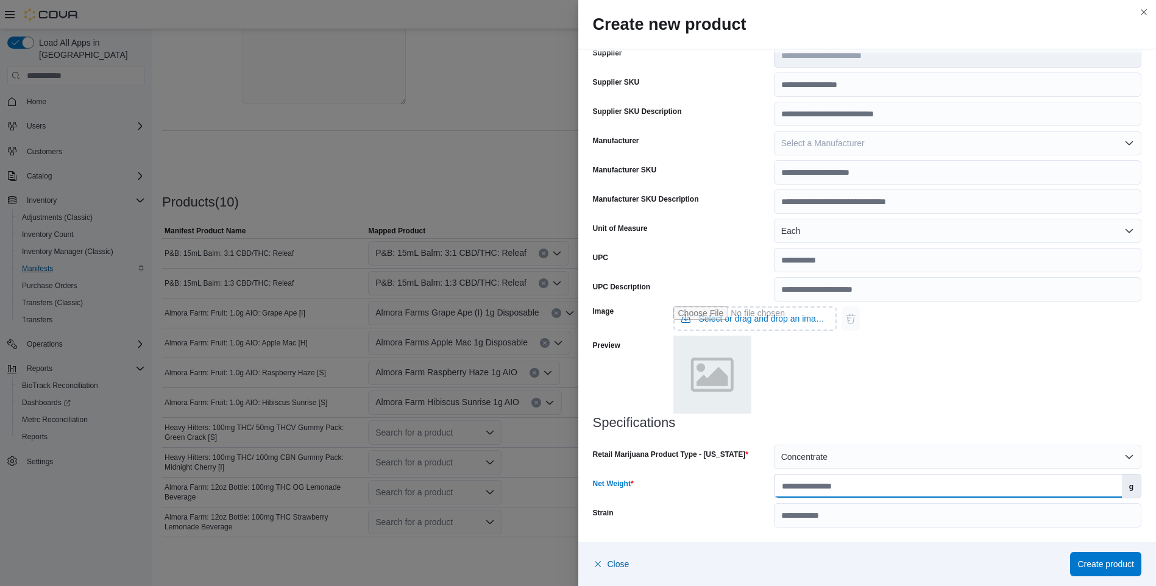
drag, startPoint x: 801, startPoint y: 476, endPoint x: 800, endPoint y: 489, distance: 12.9
click at [801, 480] on input "Net Weight" at bounding box center [948, 486] width 347 height 23
type input "*"
click at [1113, 566] on span "Create product" at bounding box center [1105, 564] width 57 height 12
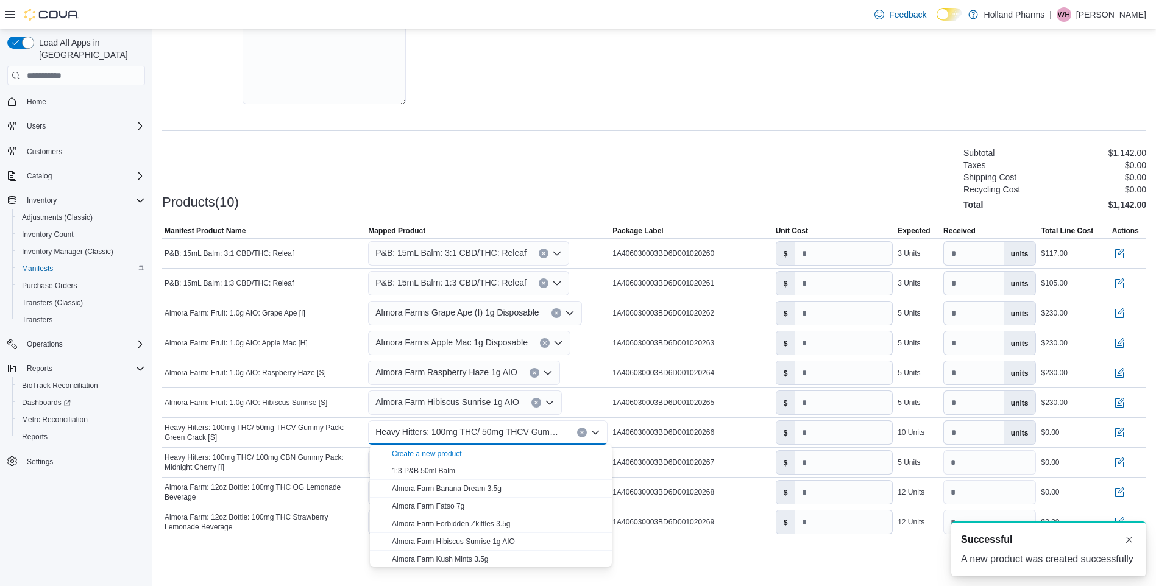
scroll to position [0, 0]
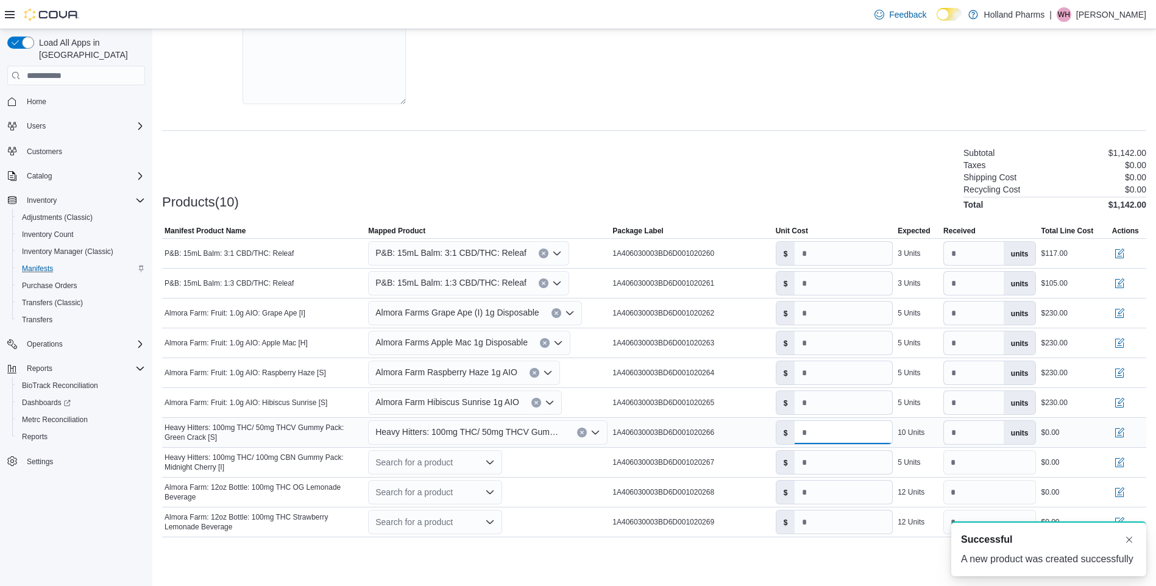
click at [805, 434] on input "number" at bounding box center [844, 432] width 98 height 23
click at [817, 436] on input "*" at bounding box center [844, 432] width 98 height 23
click at [809, 434] on input "*" at bounding box center [844, 432] width 98 height 23
click at [830, 433] on input "******" at bounding box center [844, 432] width 98 height 23
click at [834, 434] on input "******" at bounding box center [844, 432] width 98 height 23
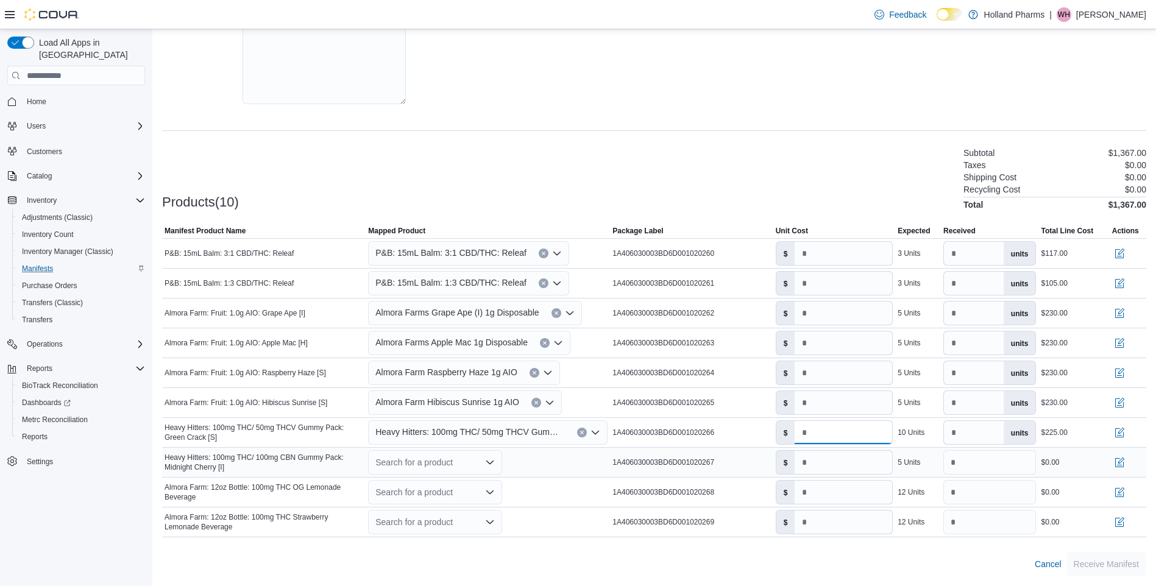
type input "*****"
click at [491, 464] on icon "Open list of options" at bounding box center [489, 463] width 7 height 4
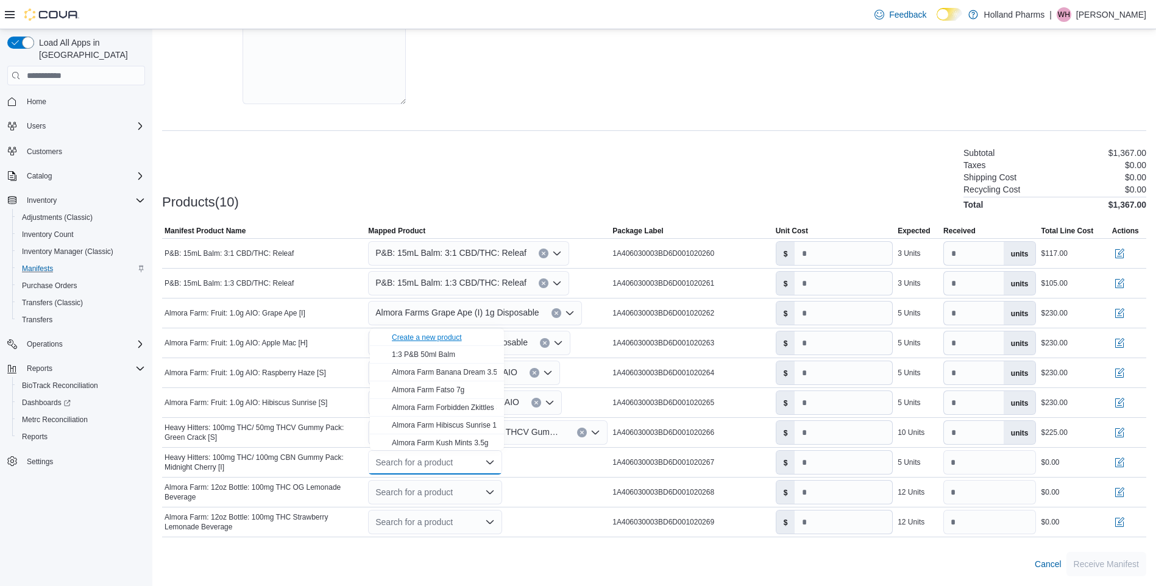
click at [445, 338] on div "Create a new product" at bounding box center [427, 338] width 70 height 10
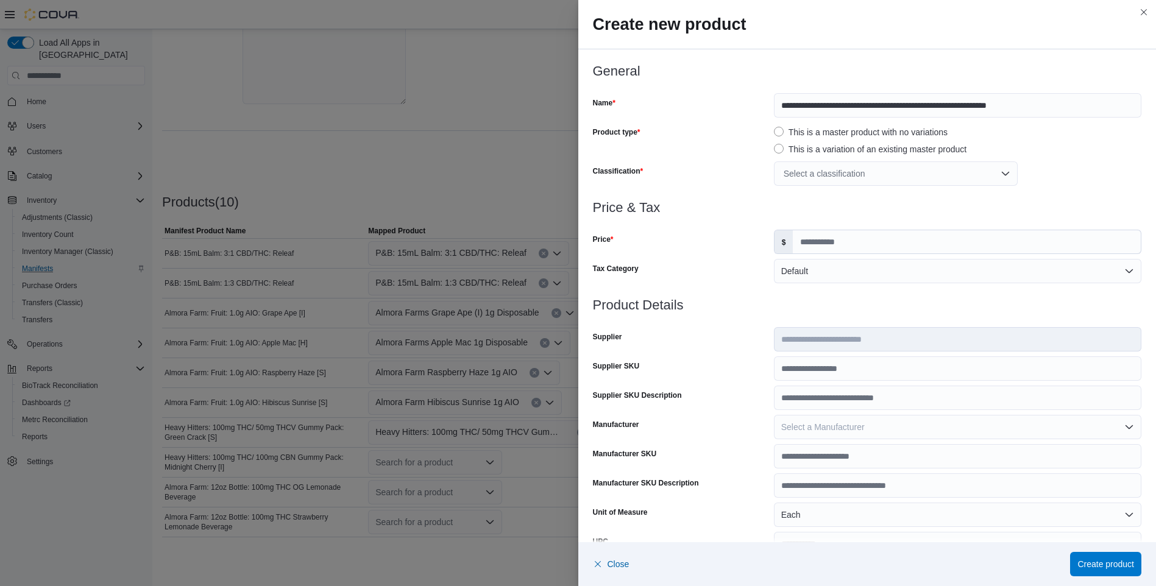
click at [998, 172] on div "Select a classification" at bounding box center [896, 173] width 244 height 24
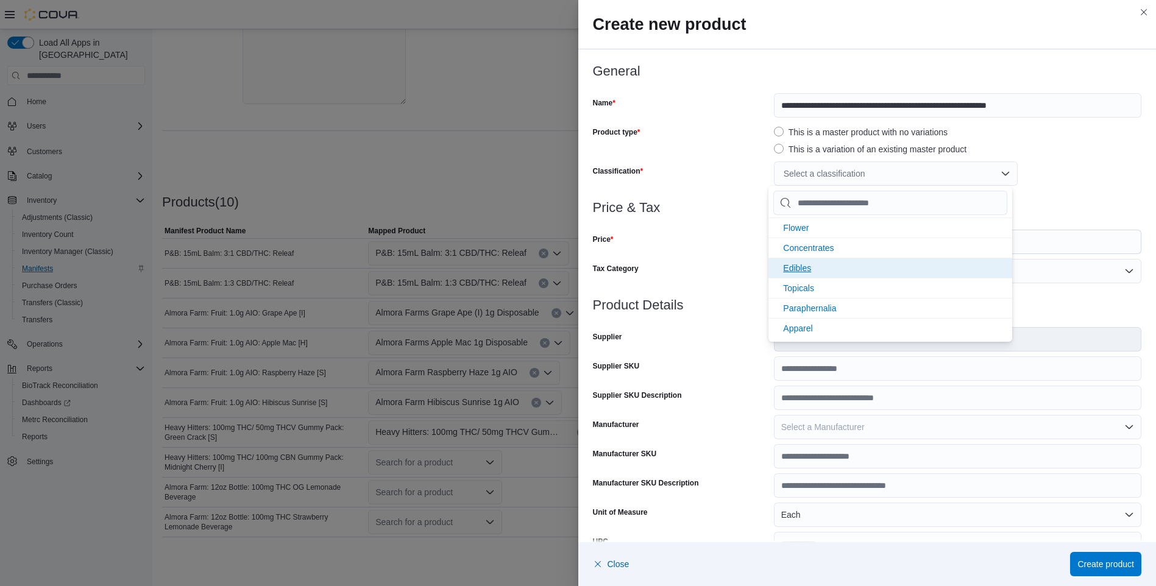
click at [916, 266] on li "Edibles" at bounding box center [890, 268] width 244 height 20
click at [1052, 193] on div at bounding box center [867, 193] width 549 height 15
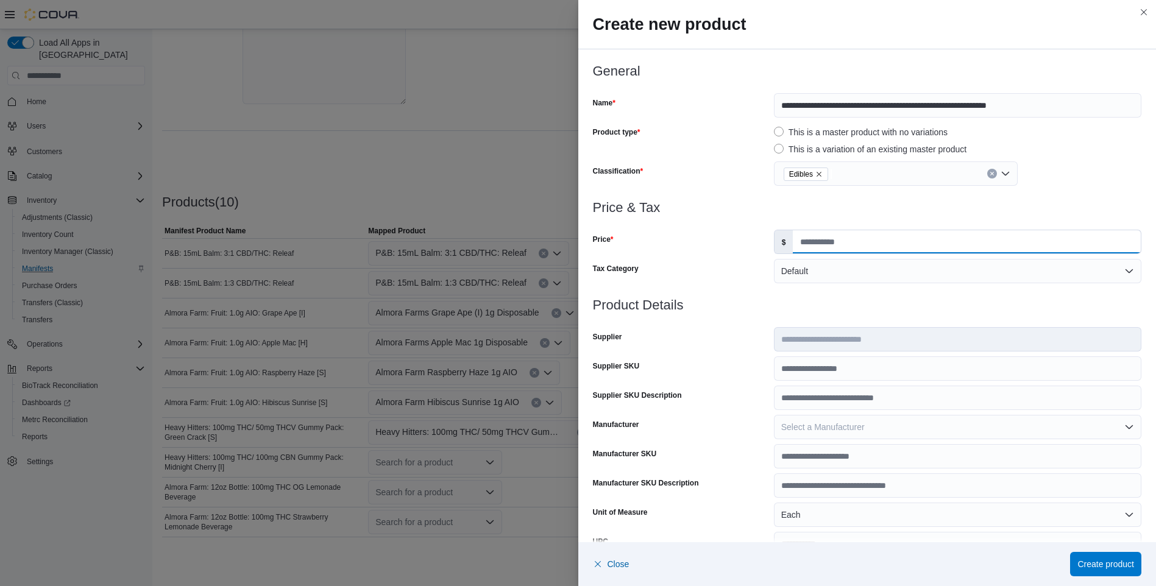
click at [806, 244] on input "Price" at bounding box center [967, 241] width 348 height 23
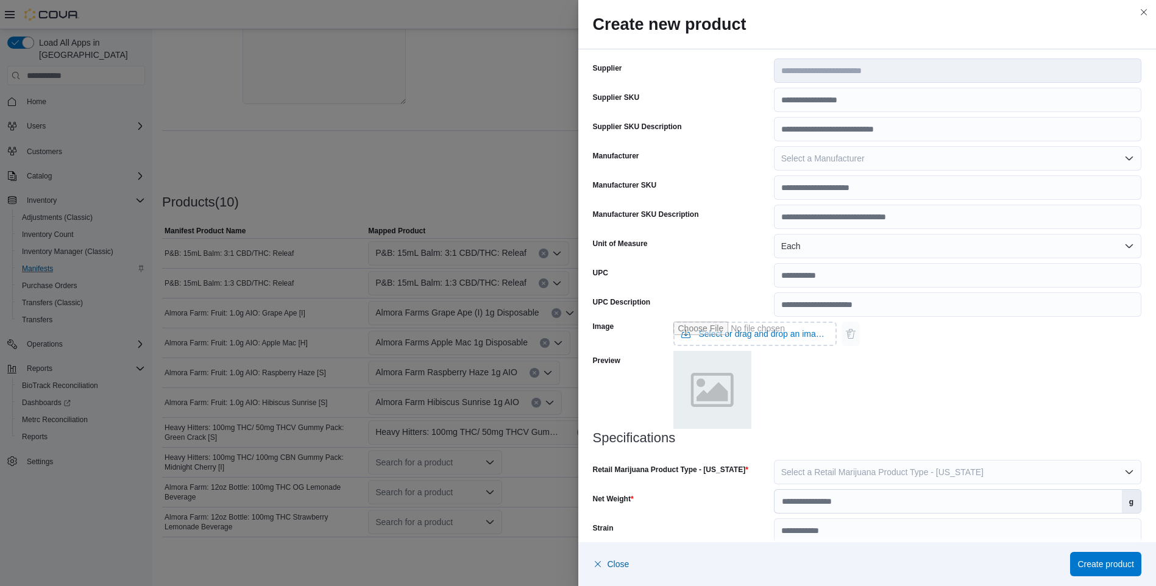
scroll to position [284, 0]
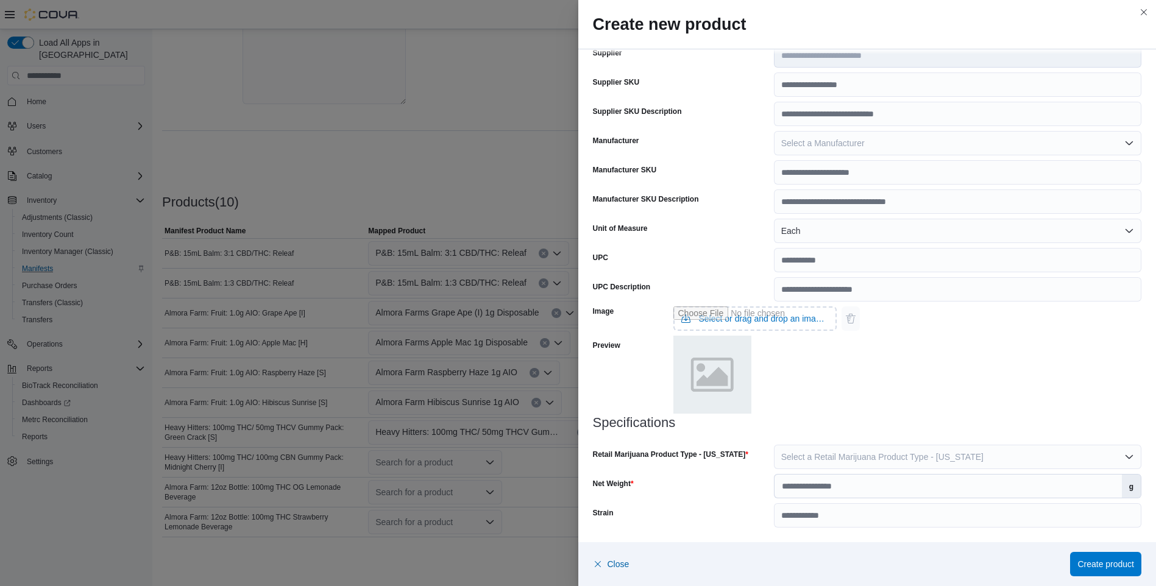
type input "*****"
click at [1123, 455] on button "Select a Retail Marijuana Product Type - California" at bounding box center [957, 457] width 367 height 24
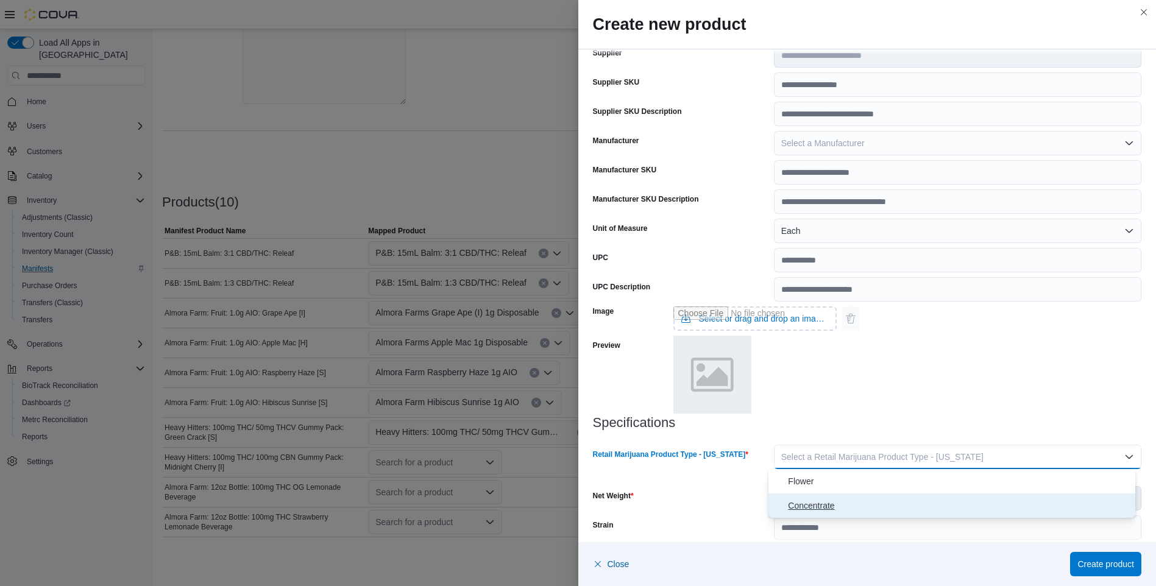
click at [948, 509] on span "Concentrate" at bounding box center [959, 505] width 342 height 15
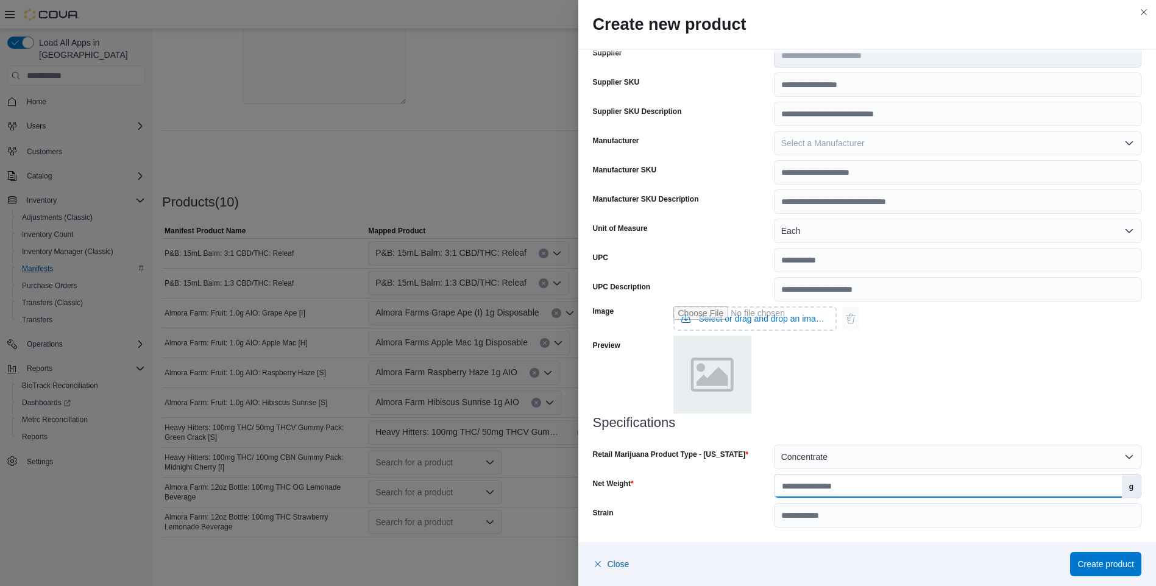
click at [897, 488] on input "Net Weight" at bounding box center [948, 486] width 347 height 23
type input "*"
click at [1090, 558] on span "Create product" at bounding box center [1105, 563] width 57 height 24
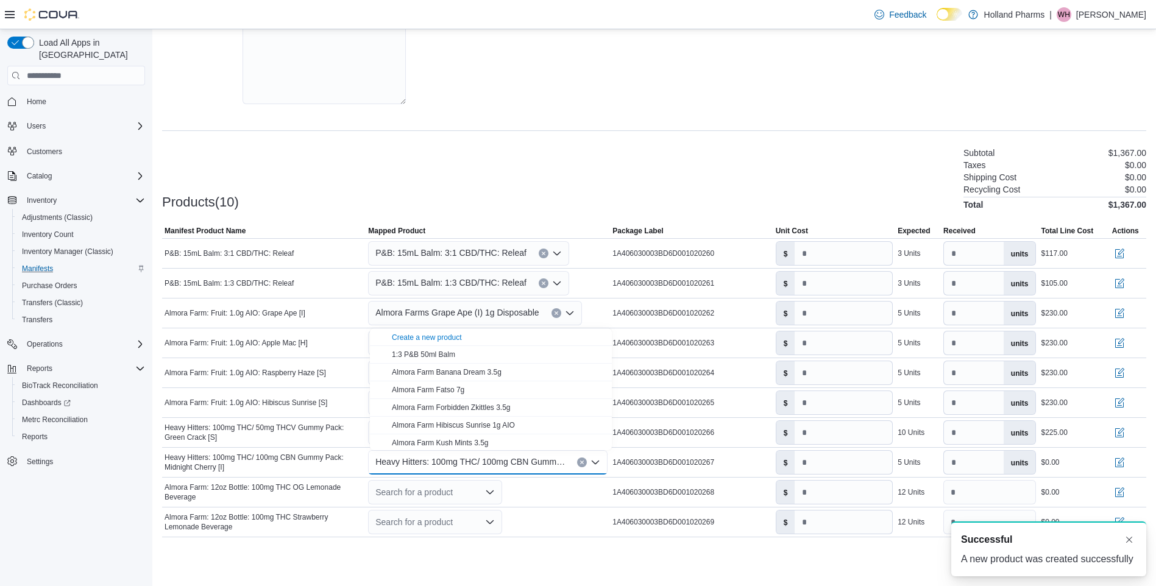
scroll to position [0, 0]
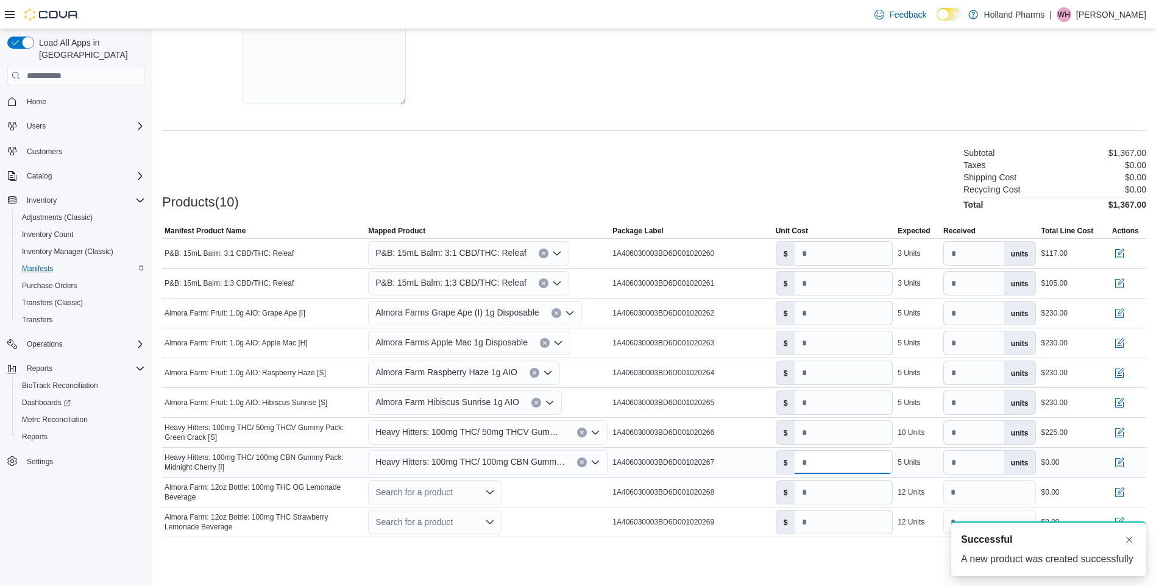
click at [807, 459] on input "number" at bounding box center [844, 462] width 98 height 23
type input "*****"
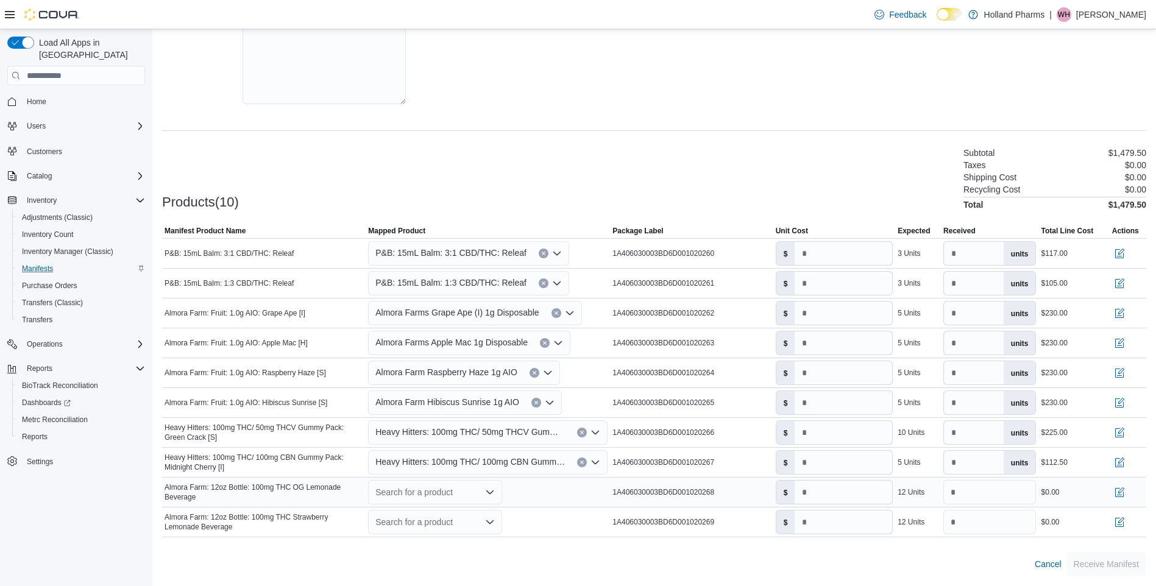
click at [491, 495] on icon "Open list of options" at bounding box center [490, 493] width 10 height 10
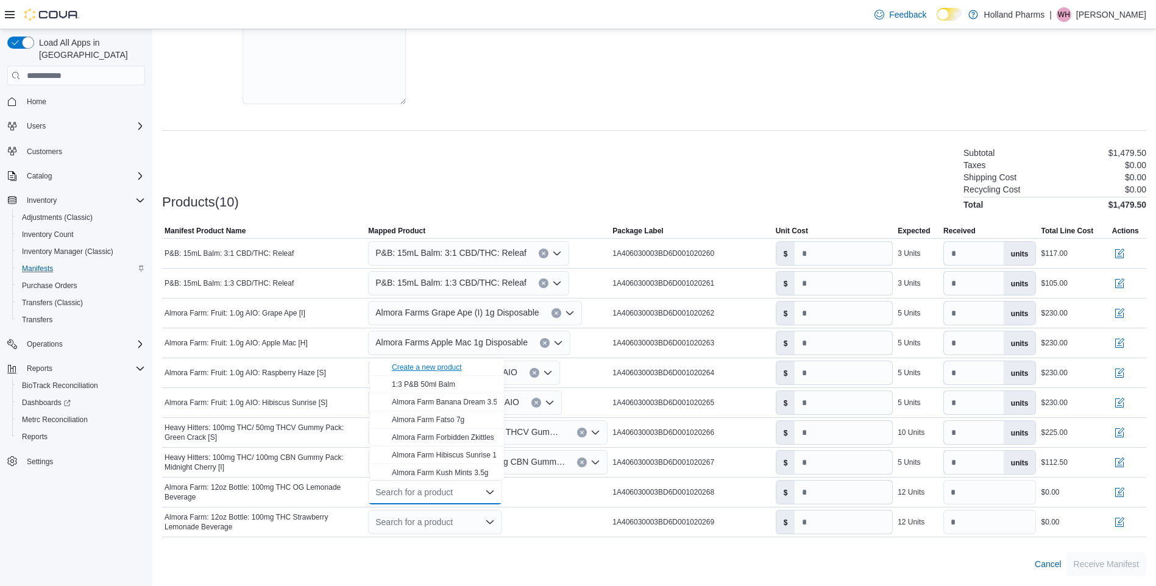
click at [438, 364] on div "Create a new product" at bounding box center [427, 368] width 70 height 10
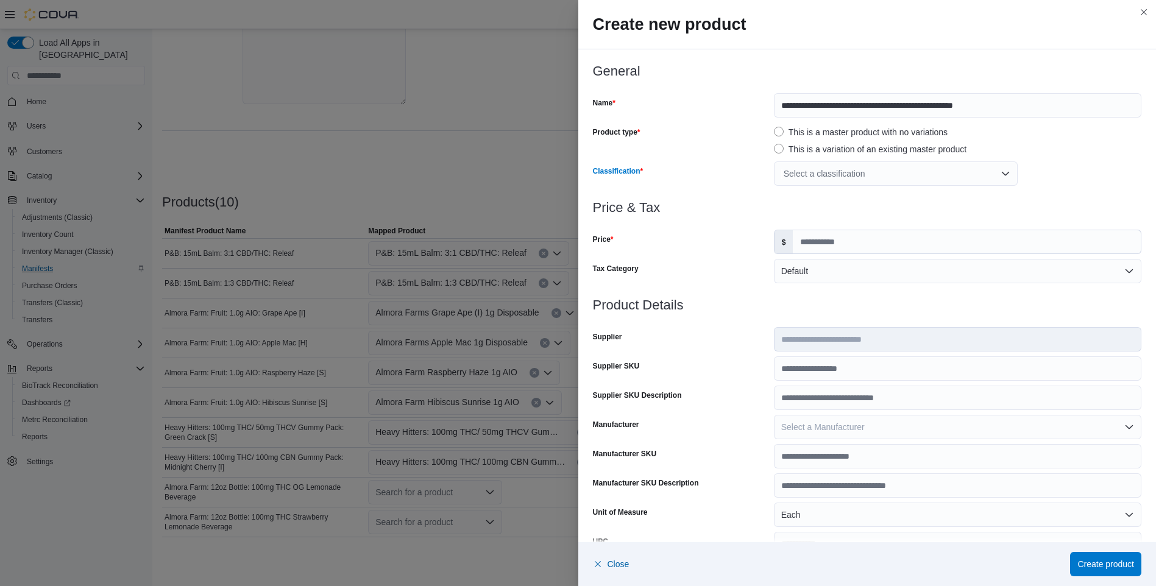
click at [1000, 172] on div "Select a classification" at bounding box center [896, 173] width 244 height 24
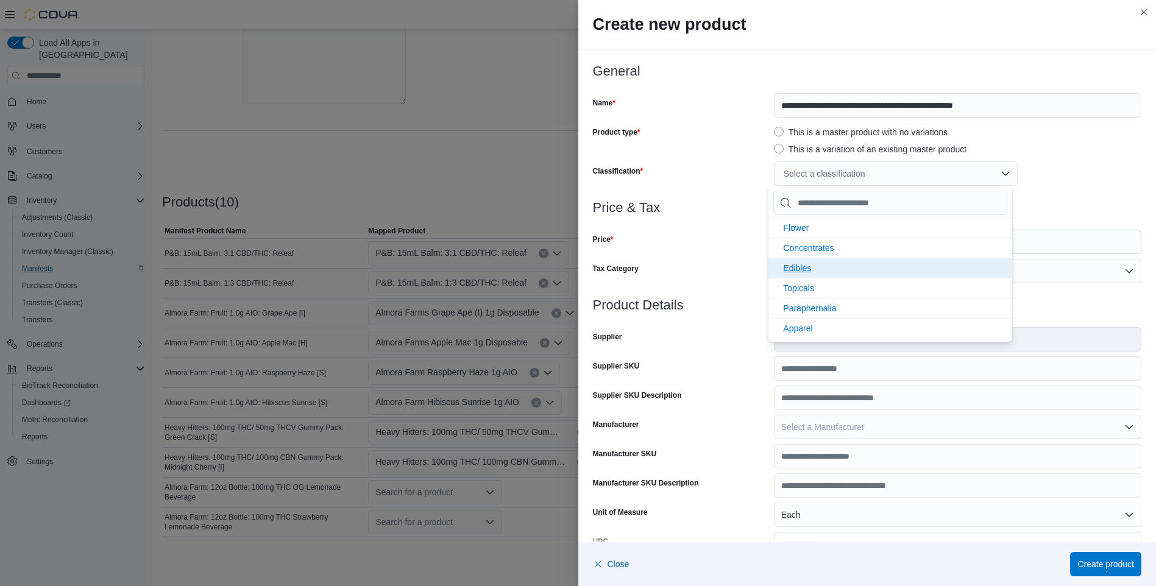
click at [879, 269] on li "Edibles" at bounding box center [890, 268] width 244 height 20
click at [1091, 176] on div "Edibles" at bounding box center [957, 173] width 367 height 24
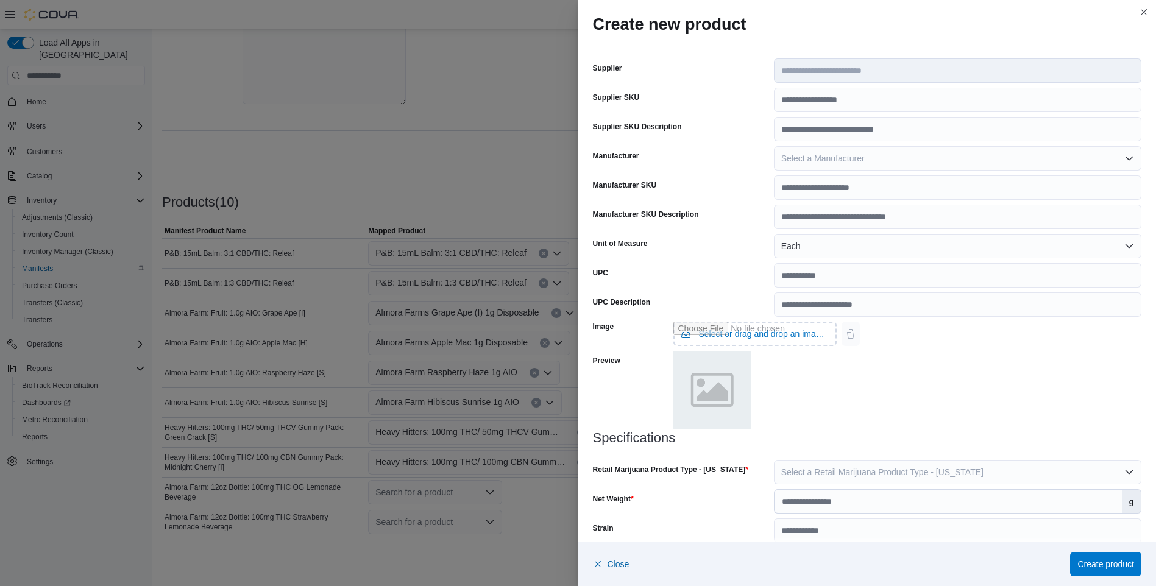
scroll to position [284, 0]
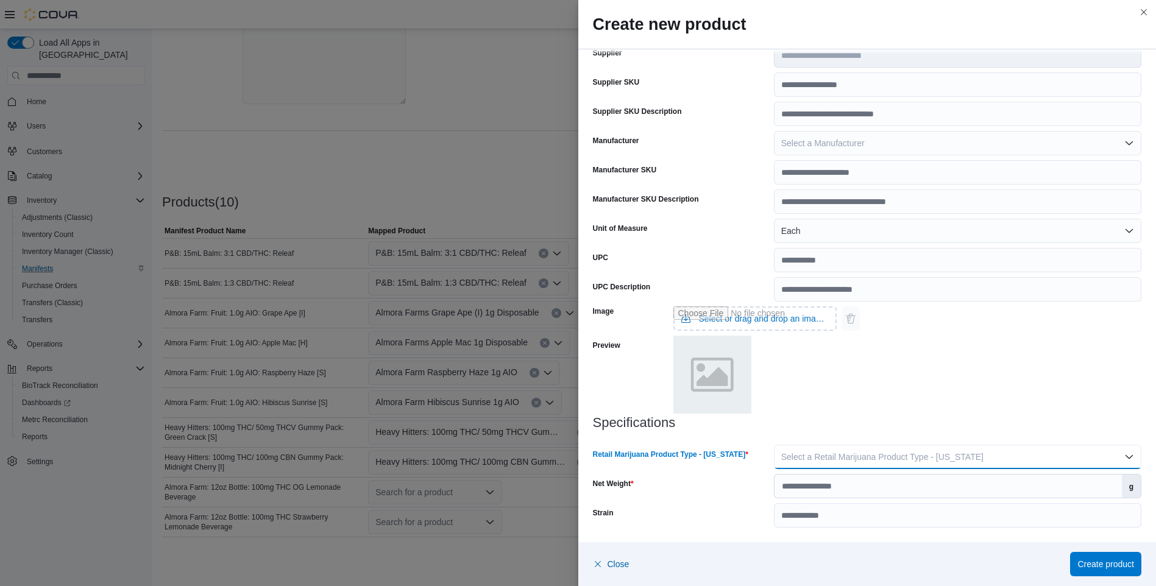
click at [1124, 457] on button "Select a Retail Marijuana Product Type - California" at bounding box center [957, 457] width 367 height 24
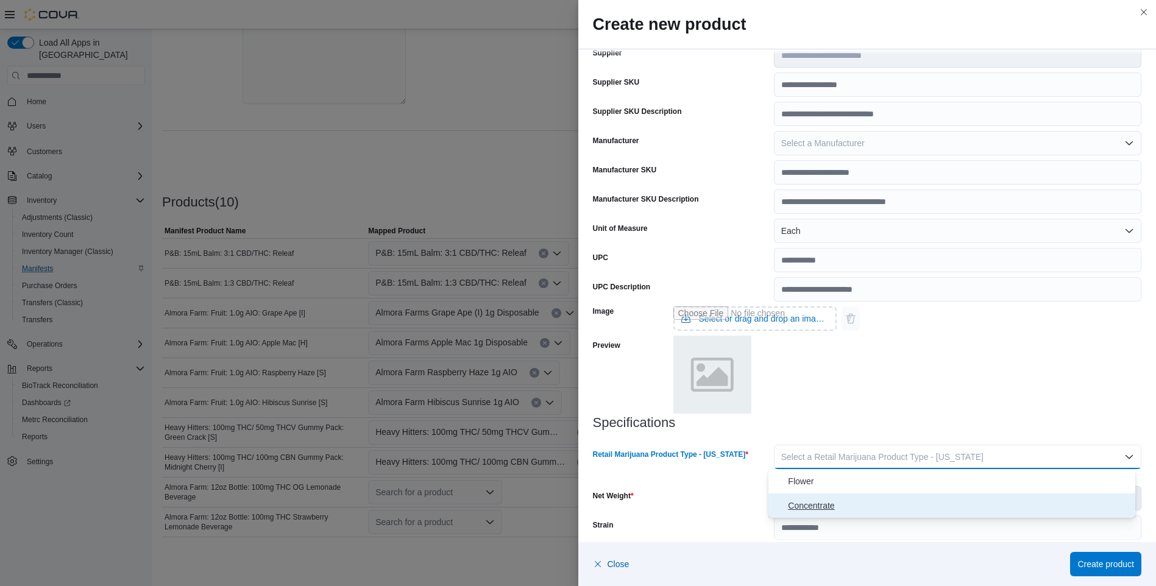
click at [983, 507] on span "Concentrate" at bounding box center [959, 505] width 342 height 15
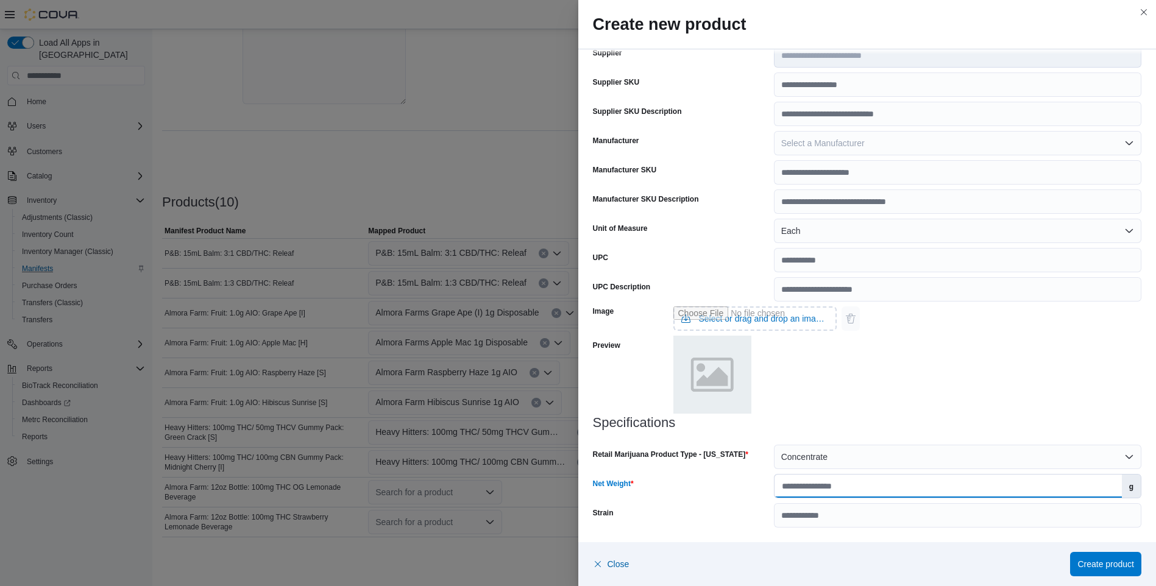
click at [799, 488] on input "Net Weight" at bounding box center [948, 486] width 347 height 23
type input "*"
click at [1106, 564] on span "Create product" at bounding box center [1105, 564] width 57 height 12
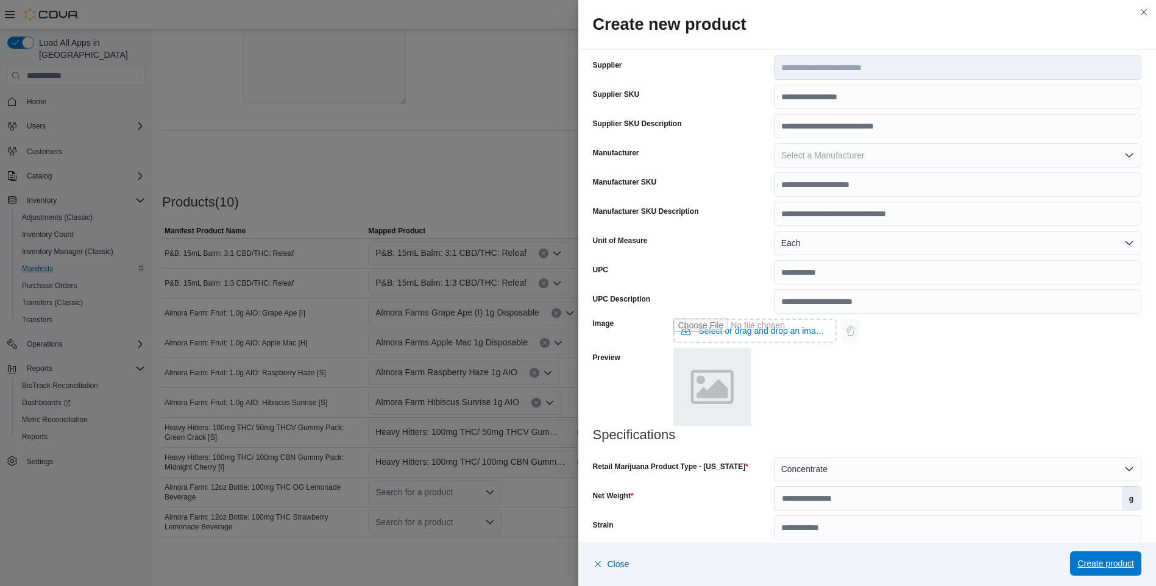
scroll to position [296, 0]
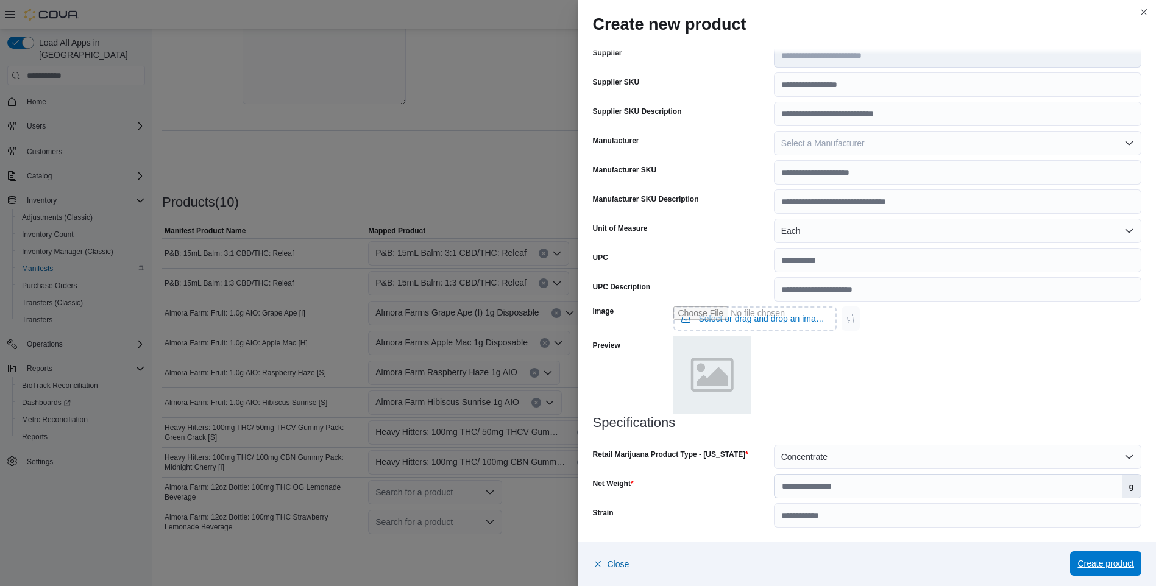
click at [1104, 565] on span "Create product" at bounding box center [1105, 564] width 57 height 12
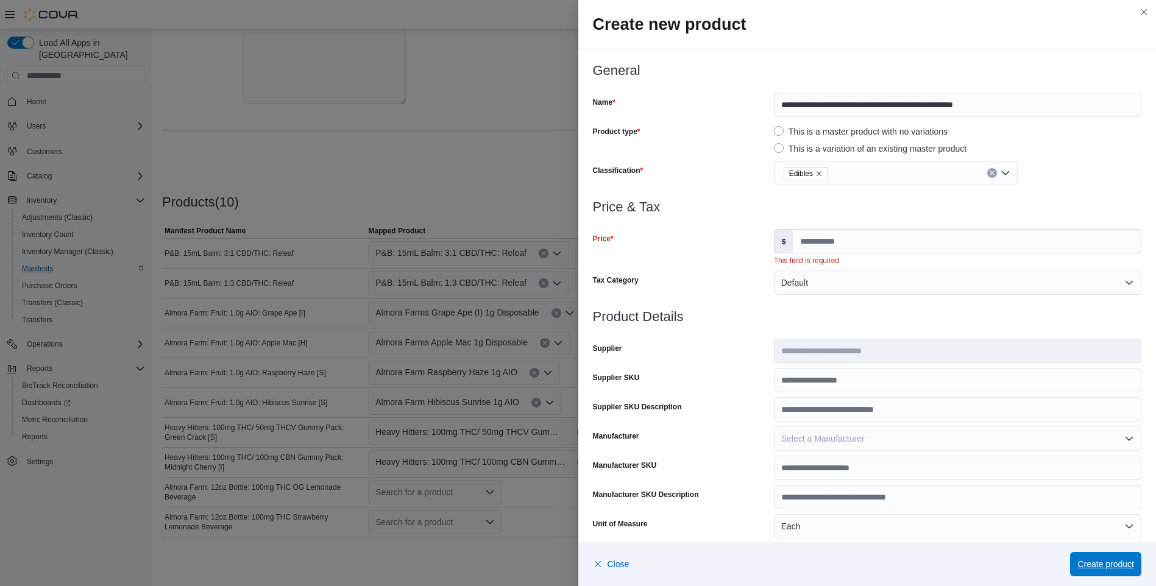
scroll to position [0, 0]
click at [801, 243] on input "Price" at bounding box center [967, 241] width 348 height 23
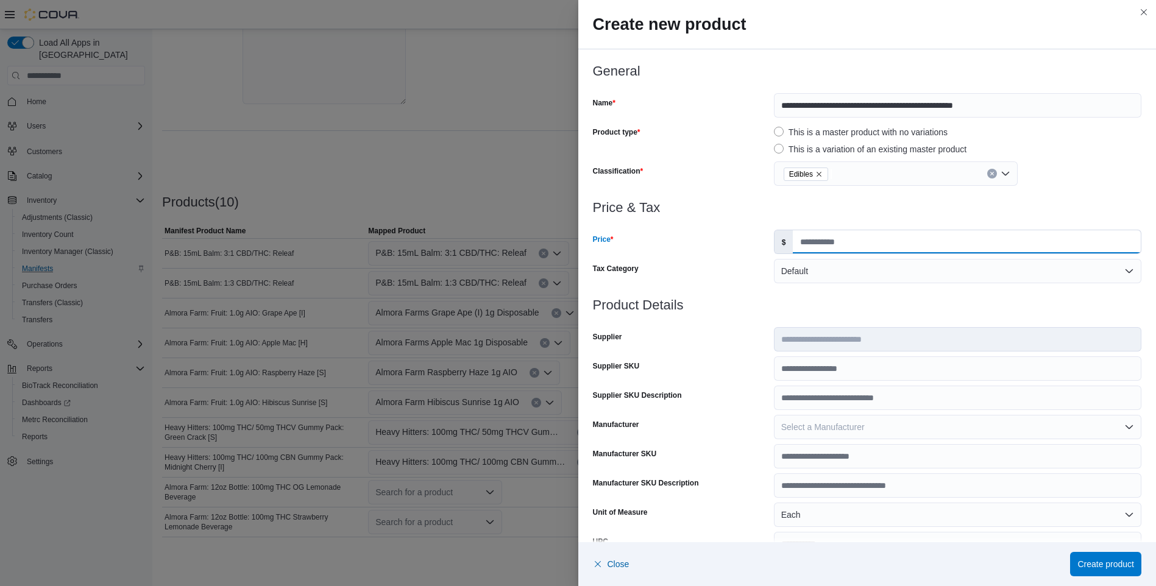
type input "*"
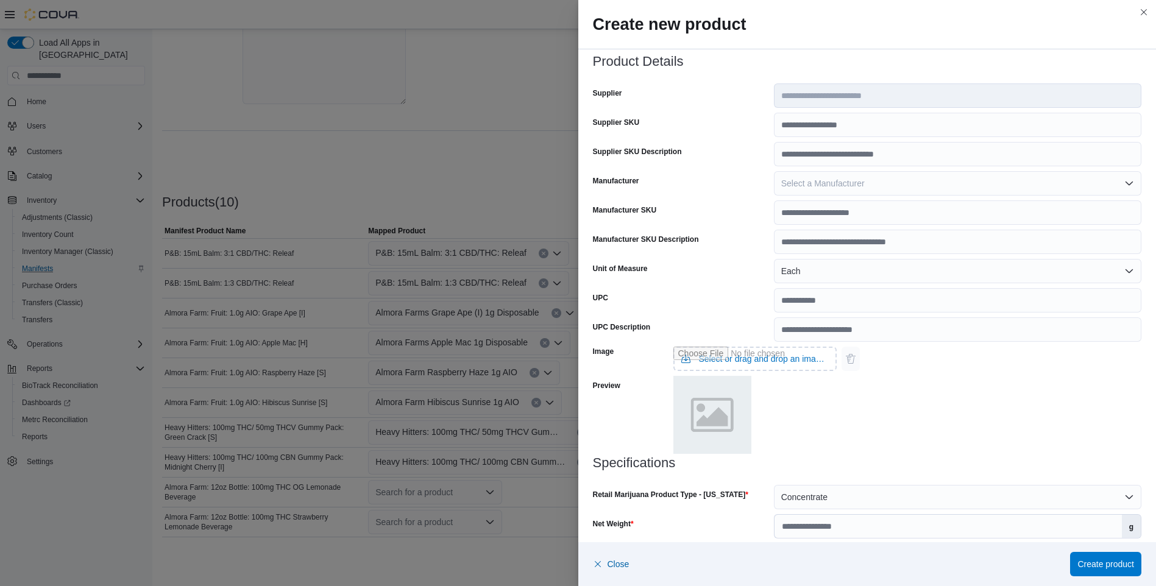
scroll to position [284, 0]
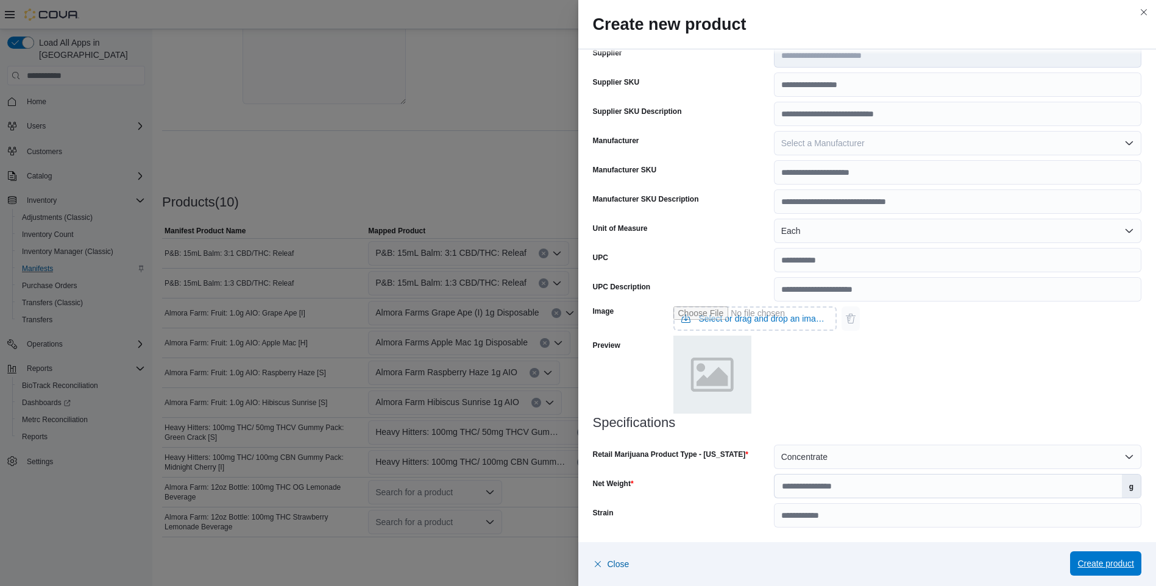
type input "*****"
click at [1087, 564] on span "Create product" at bounding box center [1105, 564] width 57 height 12
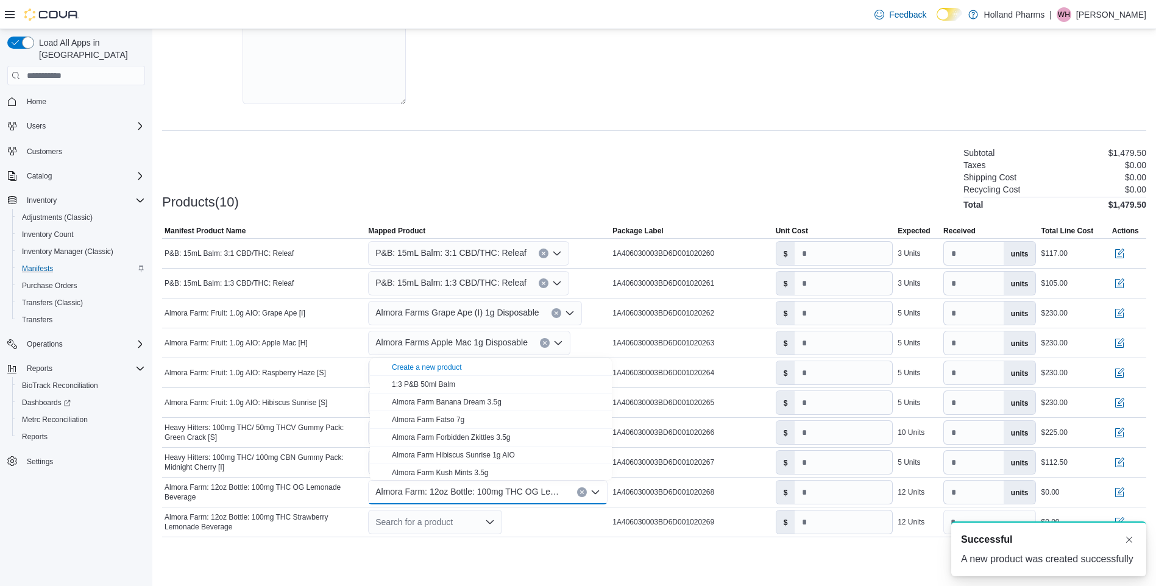
scroll to position [0, 0]
click at [810, 491] on input "number" at bounding box center [844, 492] width 98 height 23
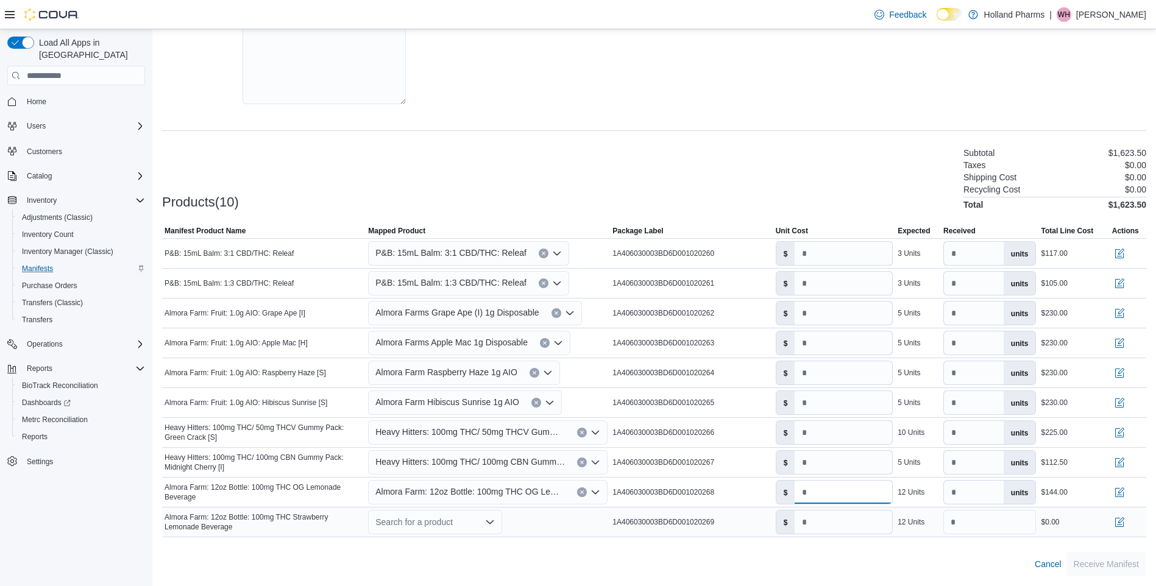
type input "*****"
click at [494, 522] on icon "Open list of options" at bounding box center [489, 522] width 7 height 4
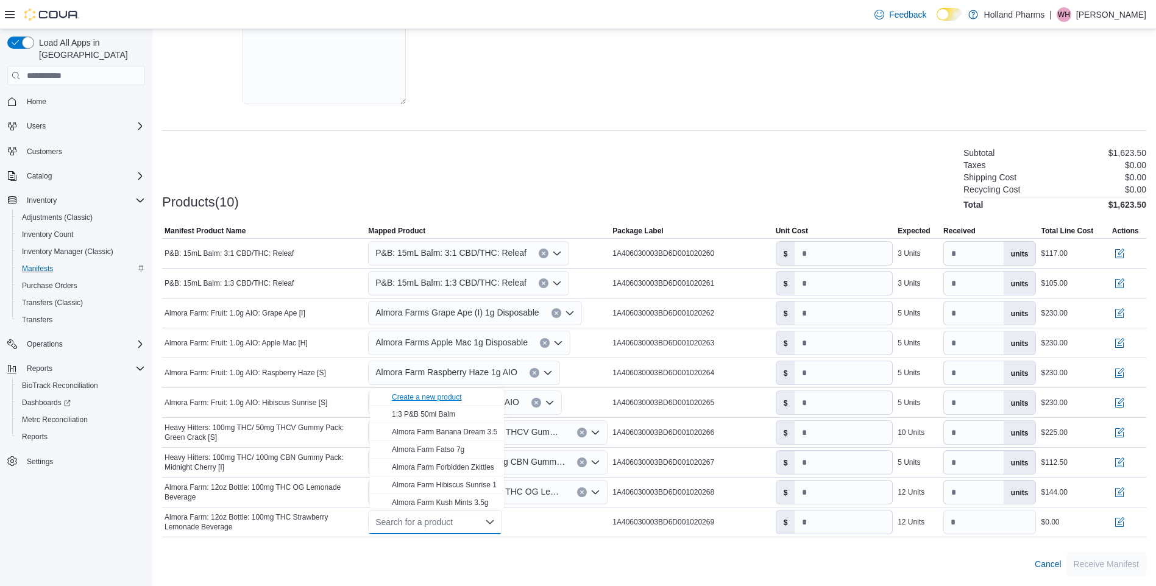
click at [443, 400] on div "Create a new product" at bounding box center [427, 397] width 70 height 10
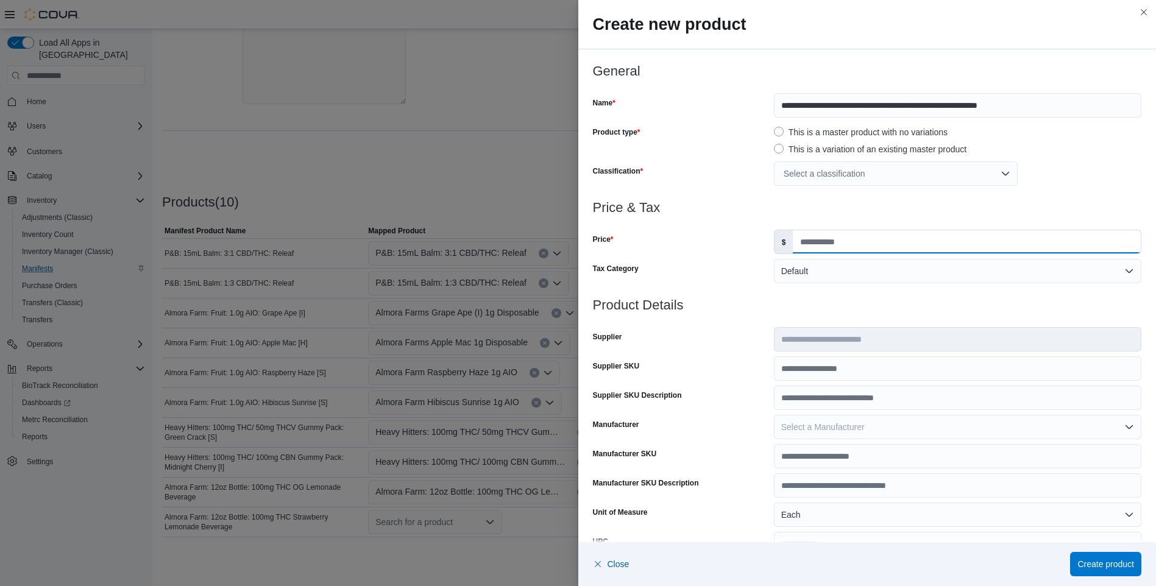
click at [870, 242] on input "Price" at bounding box center [967, 241] width 348 height 23
type input "*****"
click at [1002, 172] on div "Select a classification" at bounding box center [896, 173] width 244 height 24
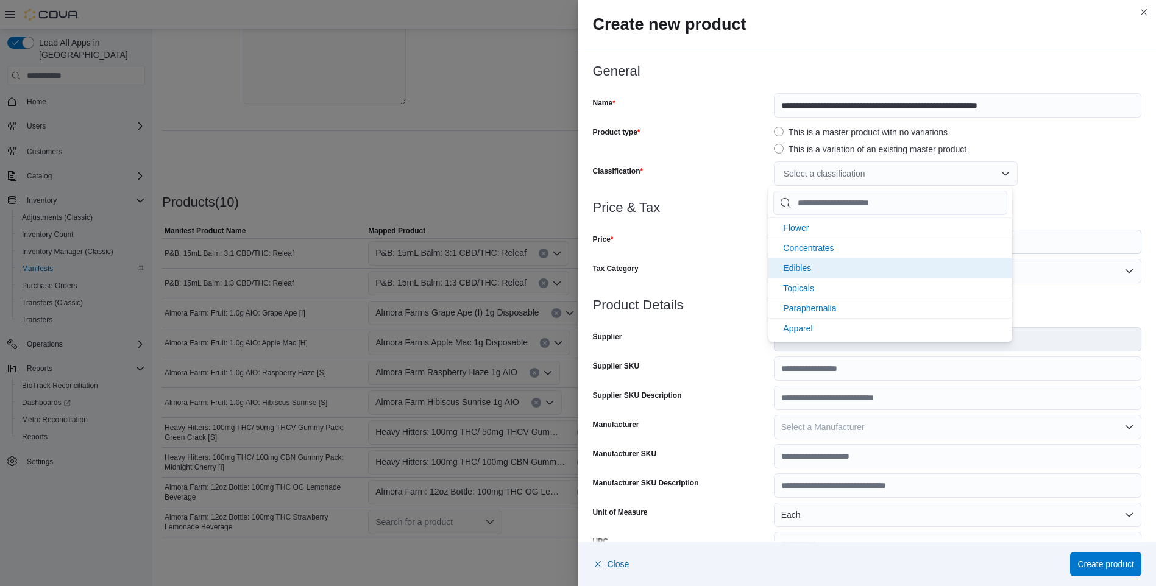
click at [892, 267] on li "Edibles" at bounding box center [890, 268] width 244 height 20
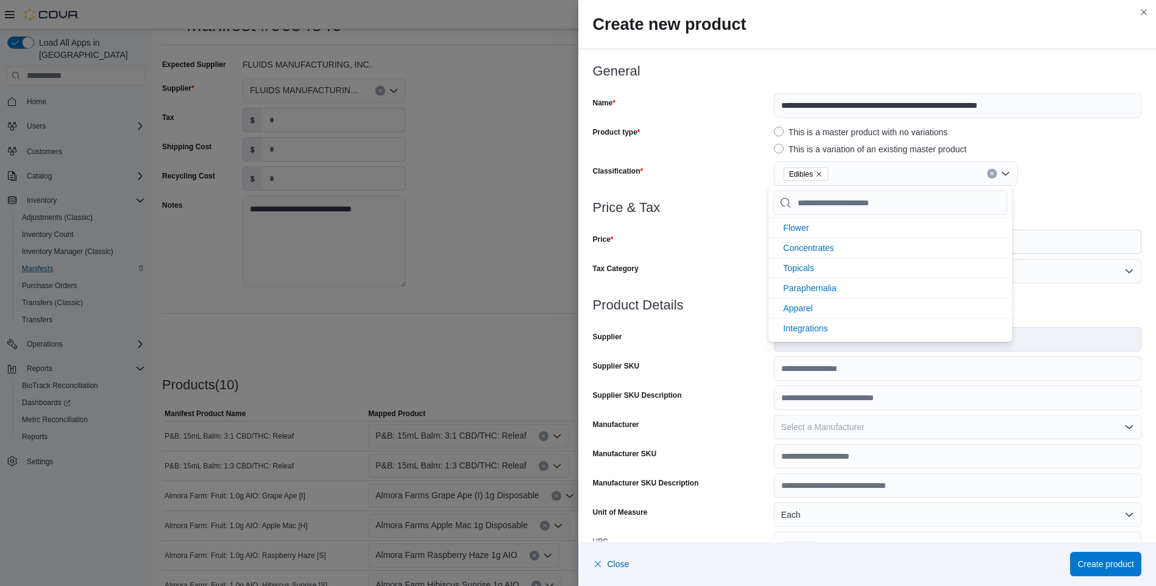
click at [1032, 183] on div "Edibles" at bounding box center [957, 173] width 367 height 24
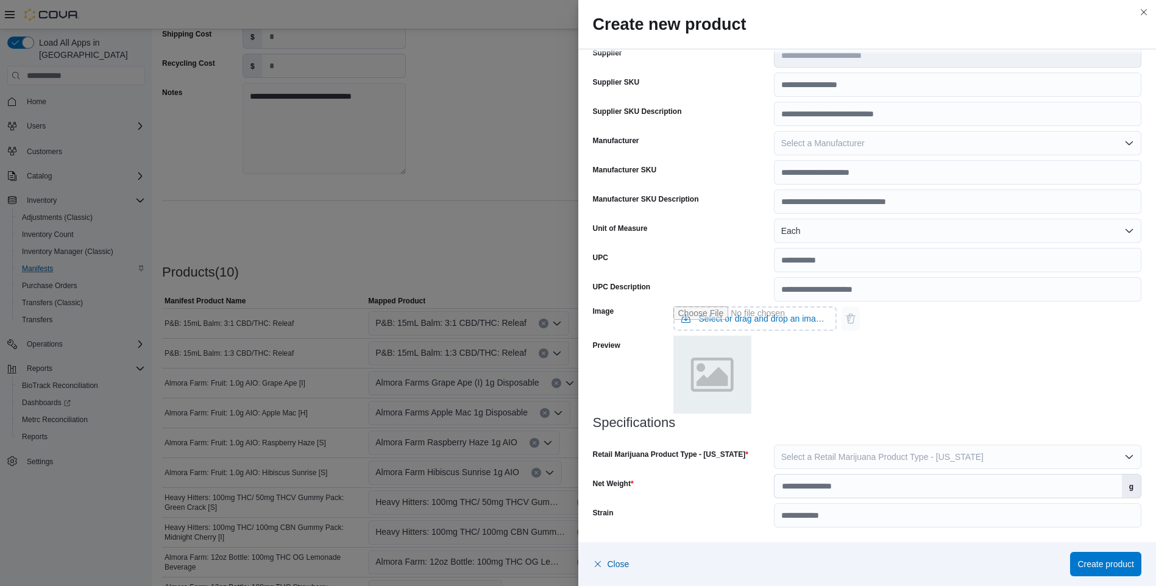
scroll to position [231, 0]
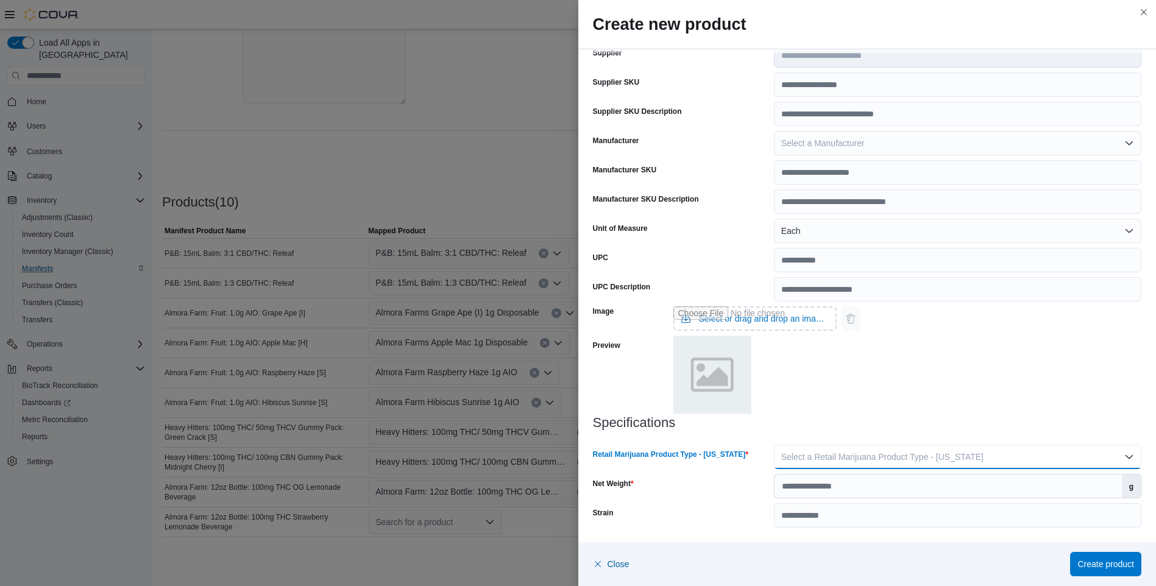
click at [1123, 457] on button "Select a Retail Marijuana Product Type - California" at bounding box center [957, 457] width 367 height 24
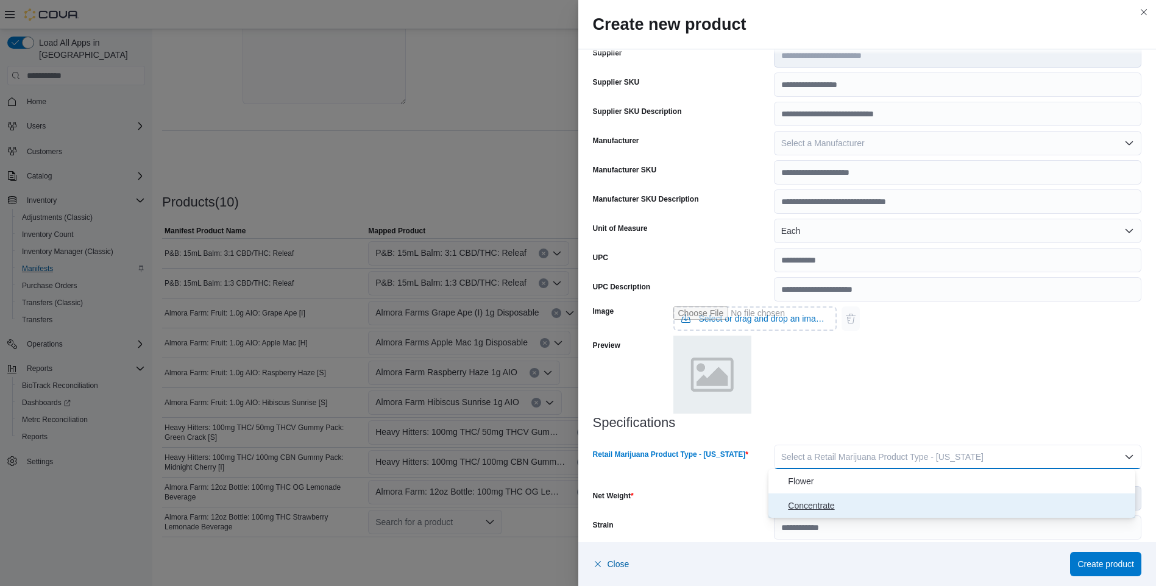
click at [821, 502] on span "Concentrate" at bounding box center [959, 505] width 342 height 15
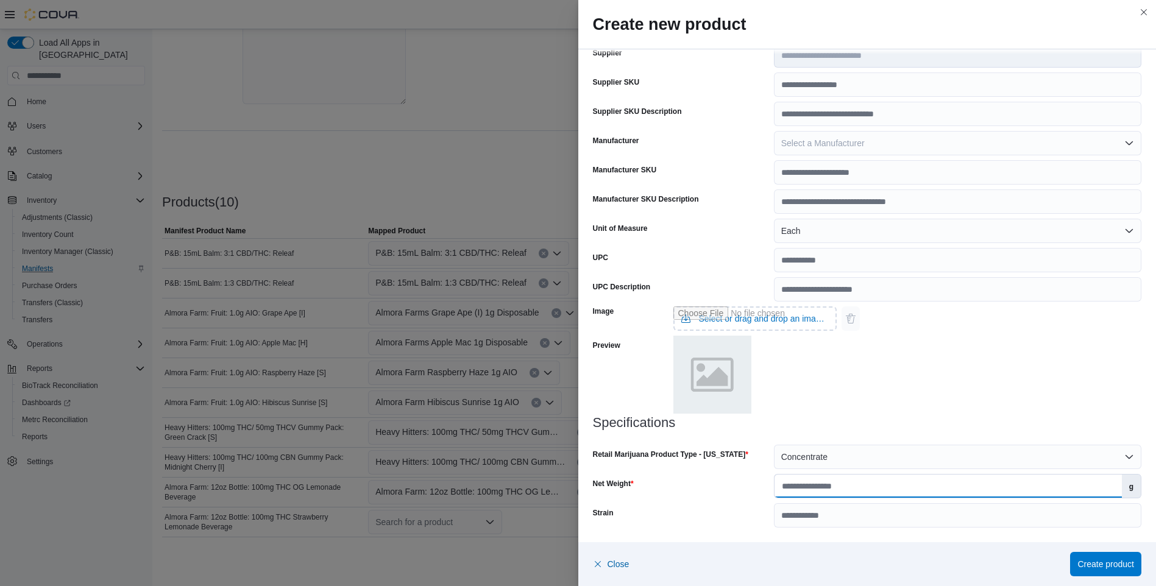
click at [809, 487] on input "Net Weight" at bounding box center [948, 486] width 347 height 23
type input "*"
click at [1091, 567] on span "Create product" at bounding box center [1105, 564] width 57 height 12
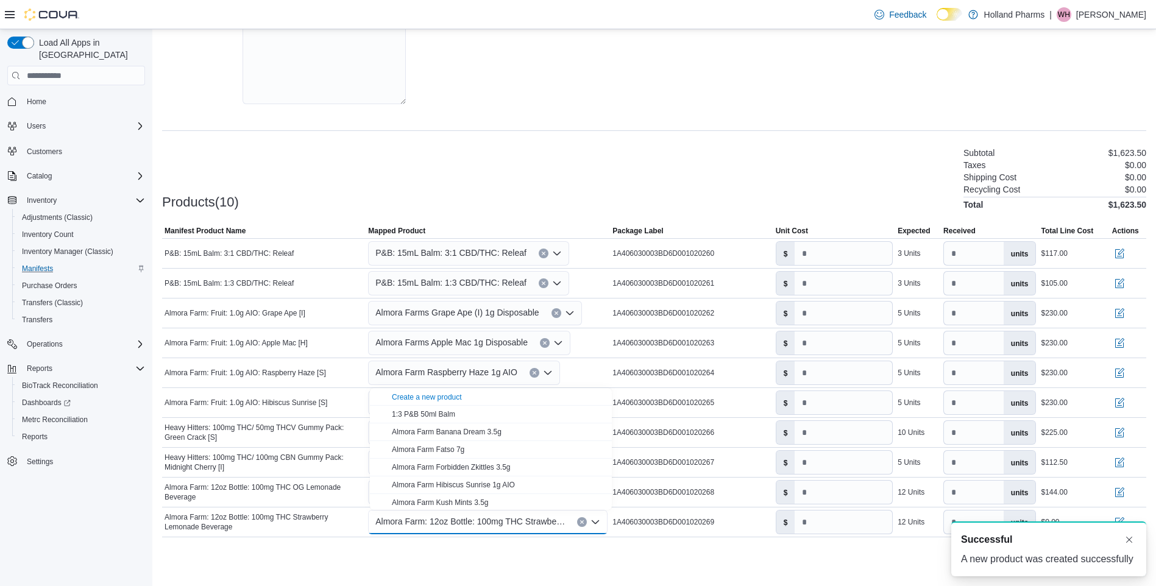
scroll to position [0, 0]
click at [1130, 540] on button "Dismiss toast" at bounding box center [1129, 539] width 15 height 15
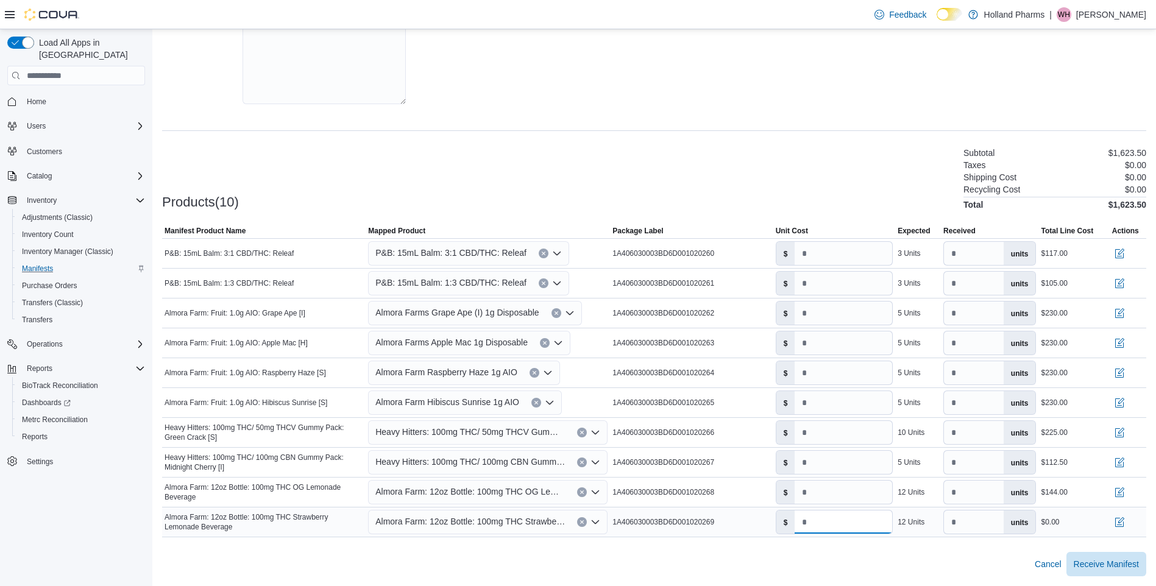
click at [806, 520] on input "number" at bounding box center [844, 522] width 98 height 23
type input "*****"
click at [751, 576] on div "Cancel Receive Manifest" at bounding box center [654, 564] width 984 height 24
click at [1129, 563] on span "Receive Manifest" at bounding box center [1106, 564] width 65 height 12
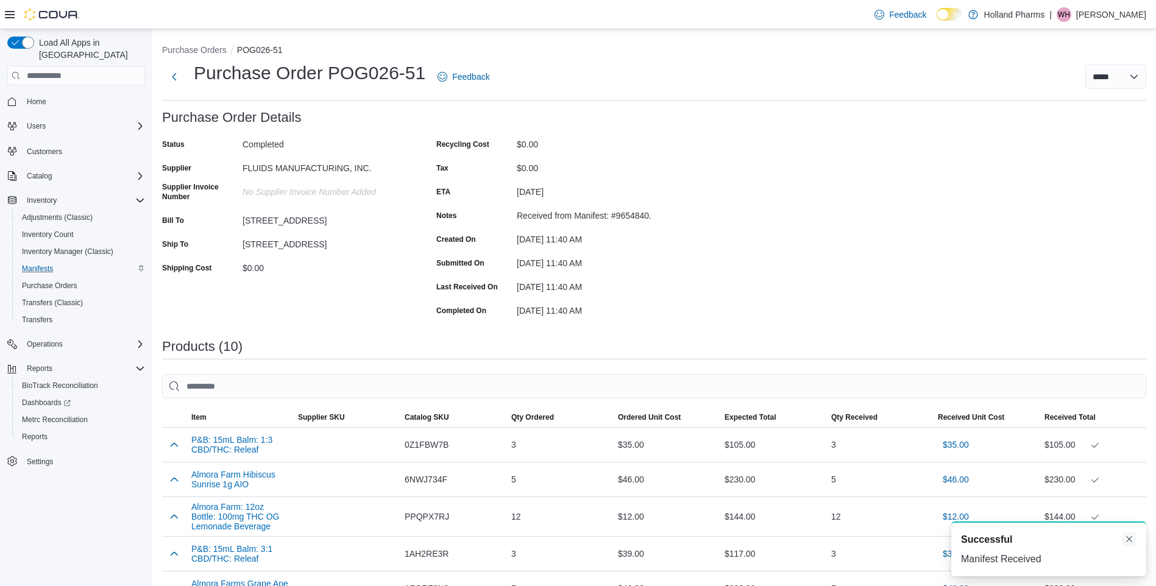
click at [1123, 540] on button "Dismiss toast" at bounding box center [1129, 539] width 15 height 15
click at [40, 97] on span "Home" at bounding box center [37, 102] width 20 height 10
